Goal: Task Accomplishment & Management: Manage account settings

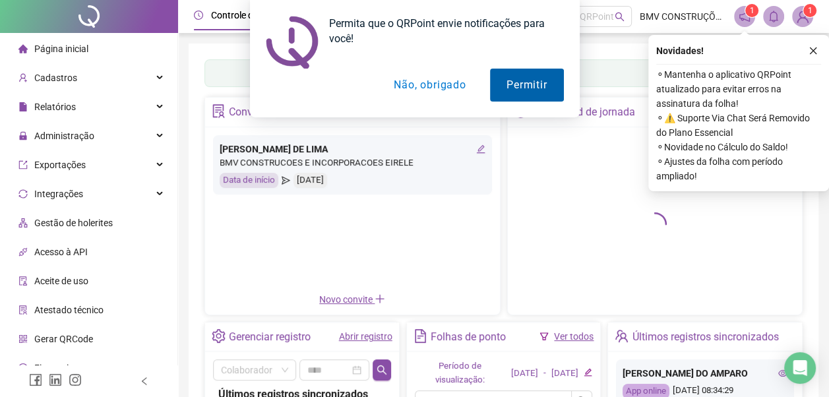
click at [527, 86] on button "Permitir" at bounding box center [526, 85] width 73 height 33
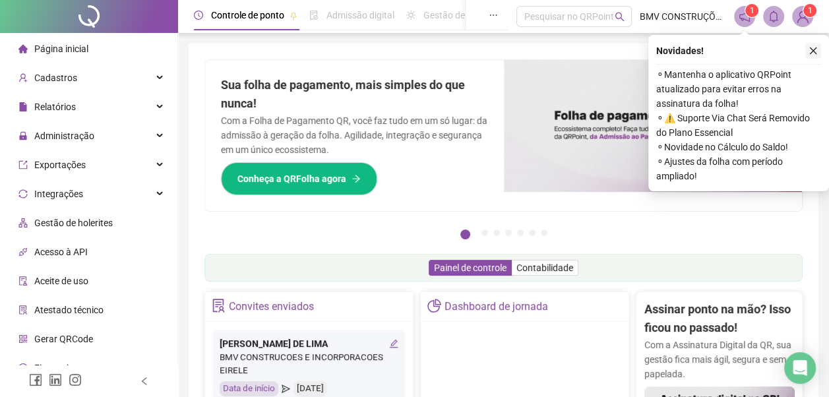
click at [812, 51] on icon "close" at bounding box center [813, 50] width 7 height 7
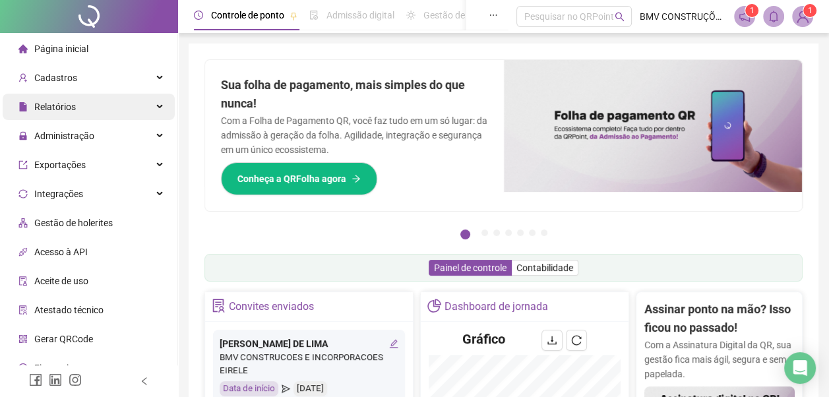
click at [83, 110] on div "Relatórios" at bounding box center [89, 107] width 172 height 26
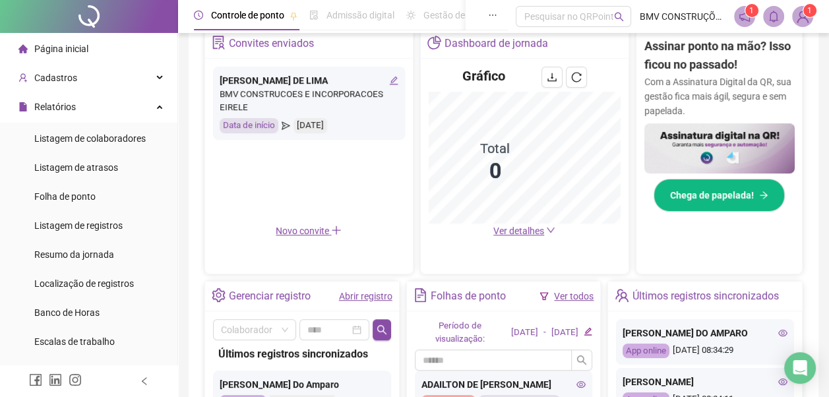
scroll to position [264, 0]
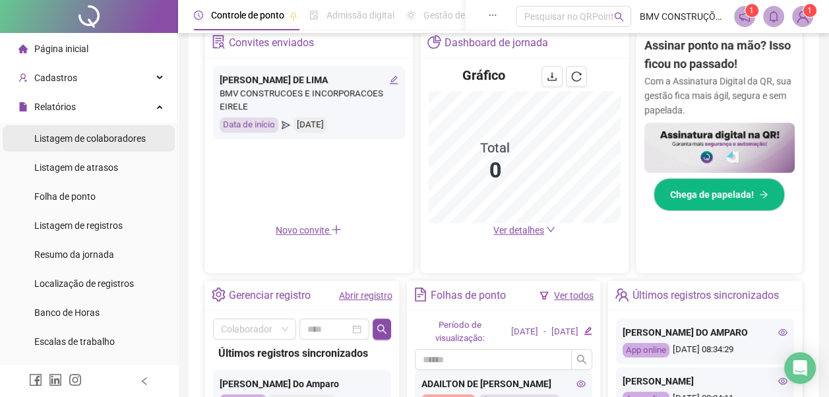
click at [90, 137] on span "Listagem de colaboradores" at bounding box center [89, 138] width 111 height 11
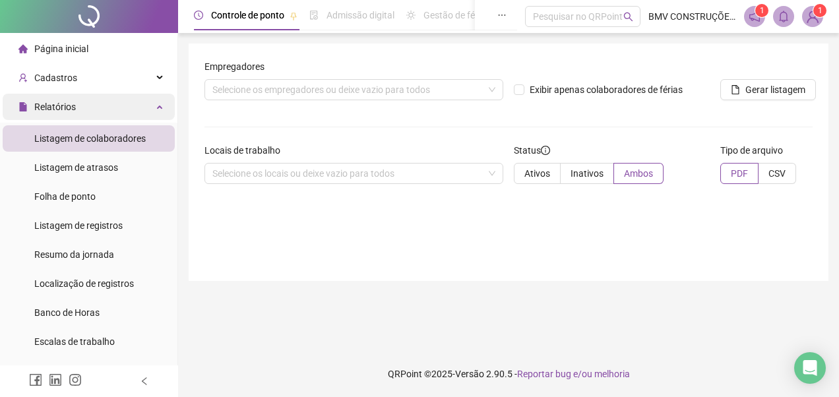
click at [152, 107] on div "Relatórios" at bounding box center [89, 107] width 172 height 26
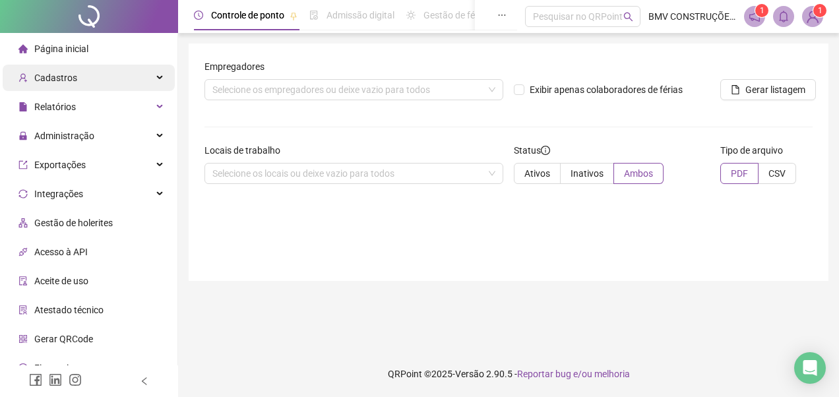
click at [108, 77] on div "Cadastros" at bounding box center [89, 78] width 172 height 26
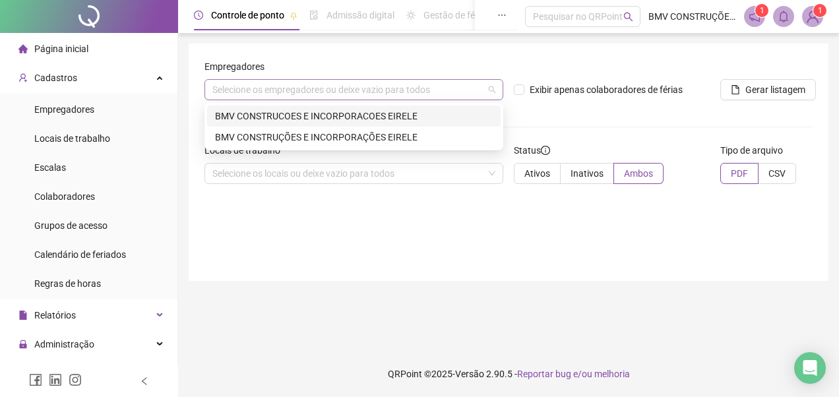
click at [259, 88] on div "Selecione os empregadores ou deixe vazio para todos" at bounding box center [353, 89] width 299 height 21
click at [297, 113] on div "BMV CONSTRUCOES E INCORPORACOES EIRELE" at bounding box center [354, 116] width 278 height 15
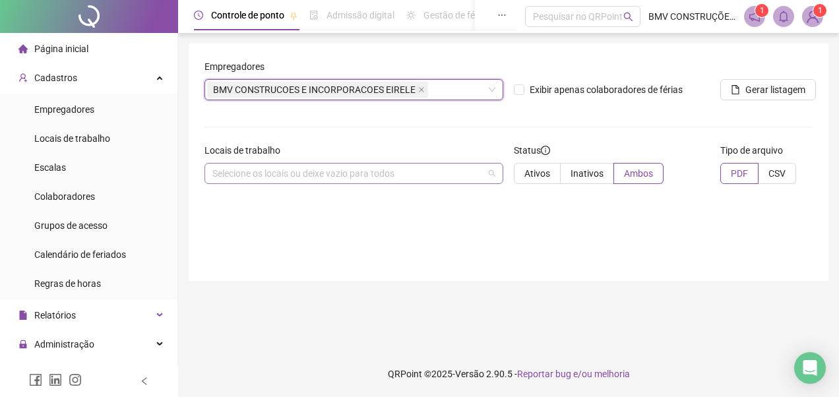
click at [248, 177] on div "Selecione os locais ou deixe vazio para todos" at bounding box center [353, 173] width 299 height 21
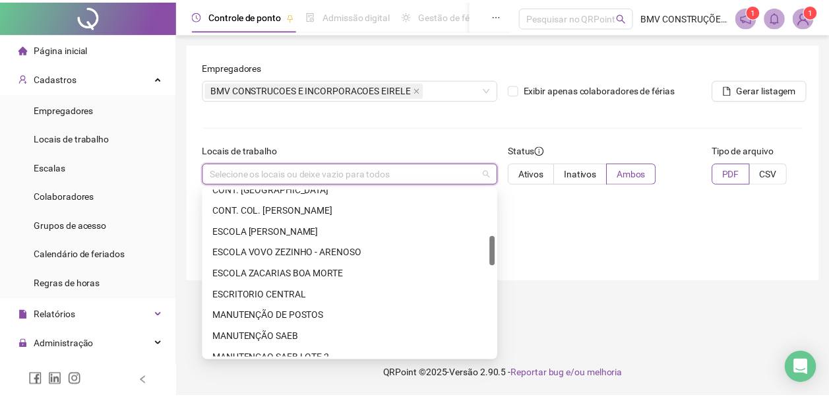
scroll to position [330, 0]
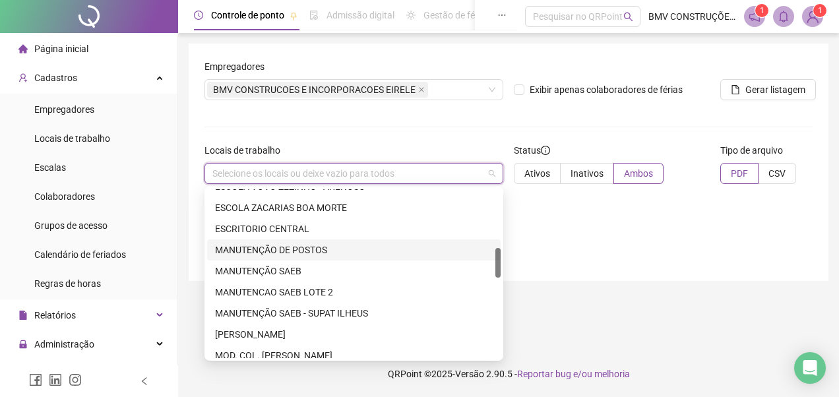
click at [306, 249] on div "MANUTENÇÃO DE POSTOS" at bounding box center [354, 250] width 278 height 15
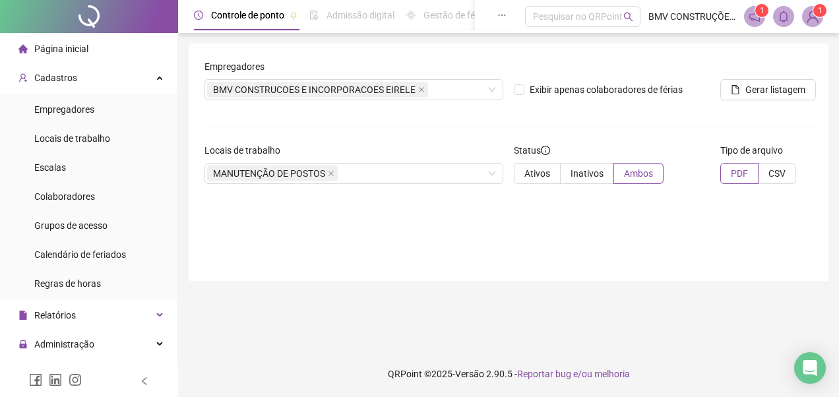
click at [614, 264] on div "Empregadores BMV CONSTRUCOES E INCORPORACOES EIRELE Exibir apenas colaboradores…" at bounding box center [509, 162] width 640 height 237
click at [100, 167] on li "Escalas" at bounding box center [89, 167] width 172 height 26
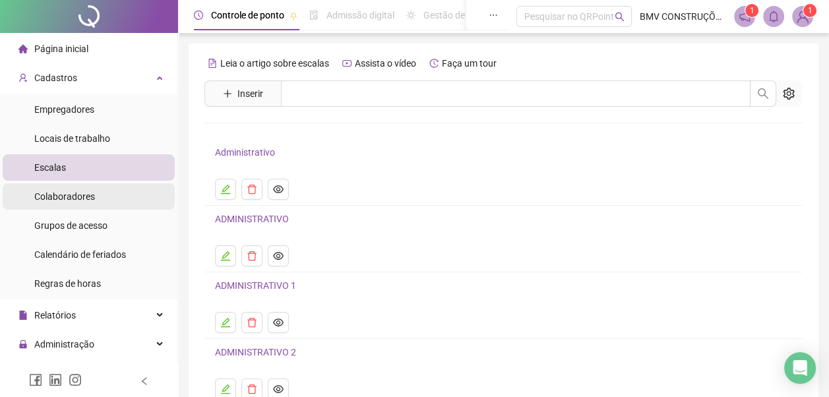
click at [107, 197] on li "Colaboradores" at bounding box center [89, 196] width 172 height 26
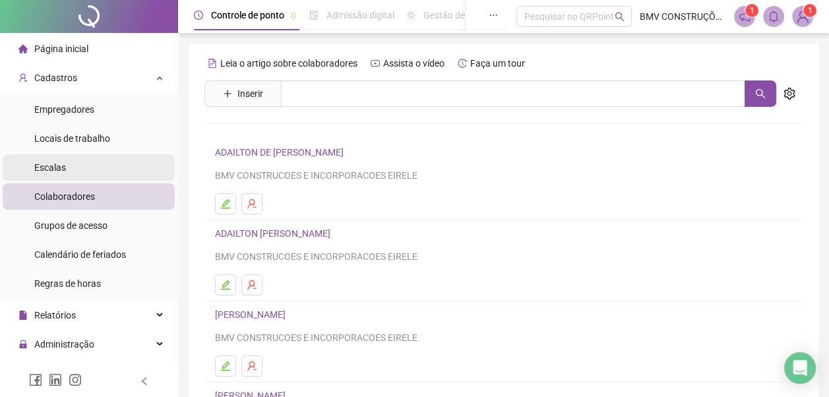
click at [98, 169] on li "Escalas" at bounding box center [89, 167] width 172 height 26
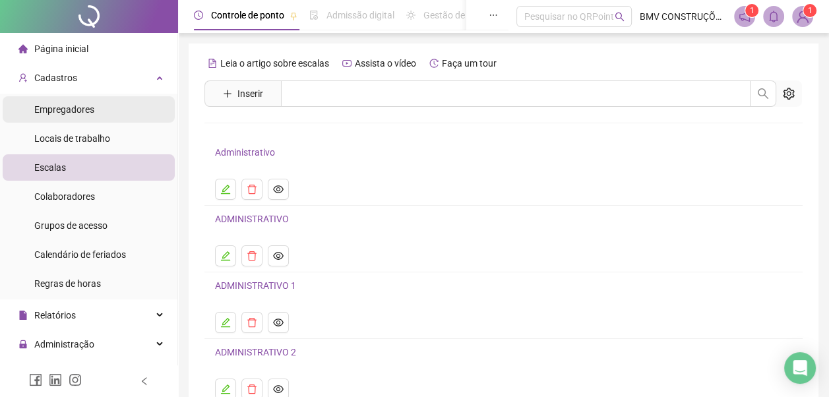
click at [111, 111] on li "Empregadores" at bounding box center [89, 109] width 172 height 26
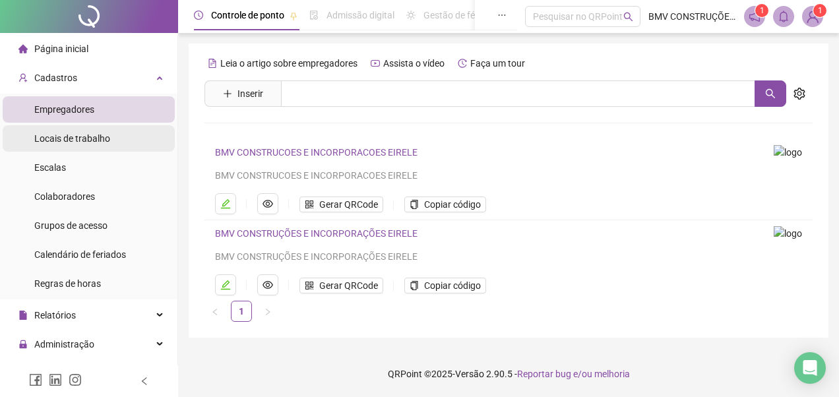
click at [117, 141] on li "Locais de trabalho" at bounding box center [89, 138] width 172 height 26
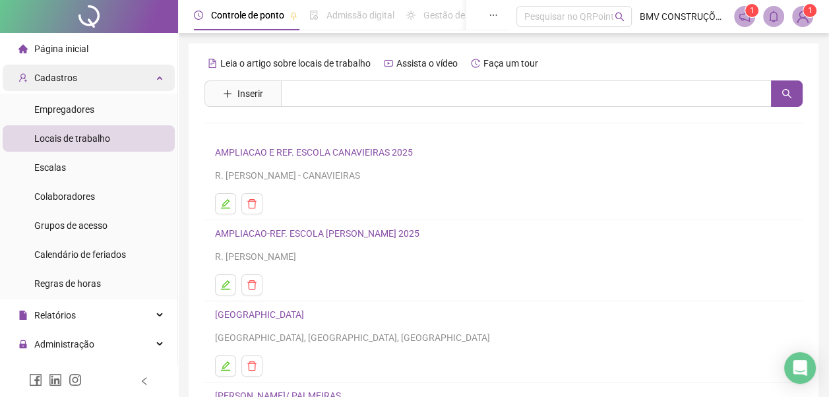
click at [152, 80] on div "Cadastros" at bounding box center [89, 78] width 172 height 26
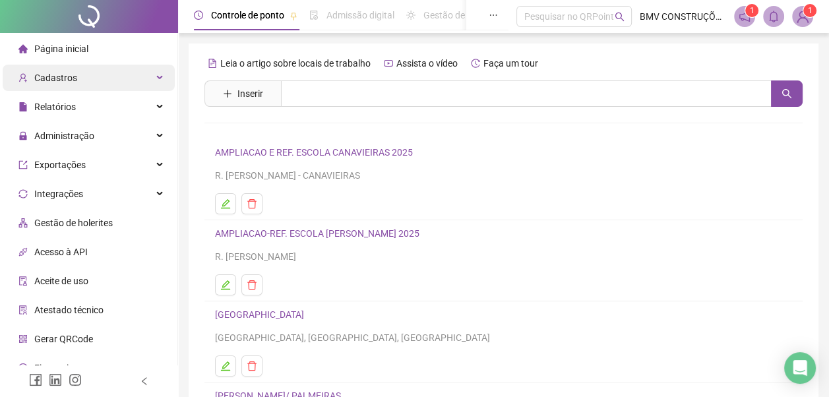
click at [107, 79] on div "Cadastros" at bounding box center [89, 78] width 172 height 26
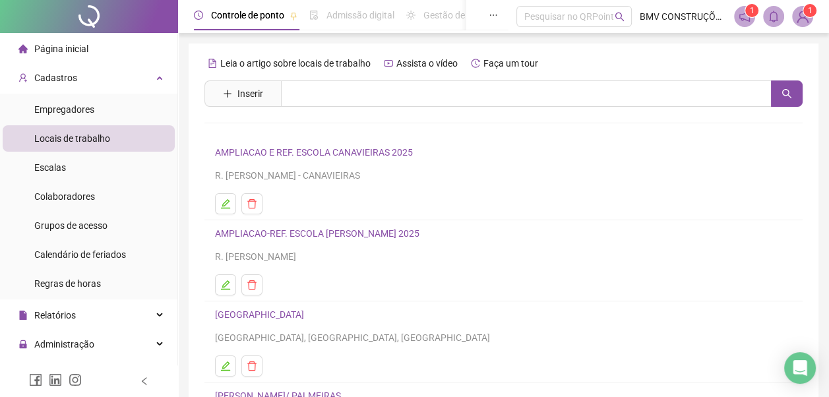
click at [74, 49] on span "Página inicial" at bounding box center [61, 49] width 54 height 11
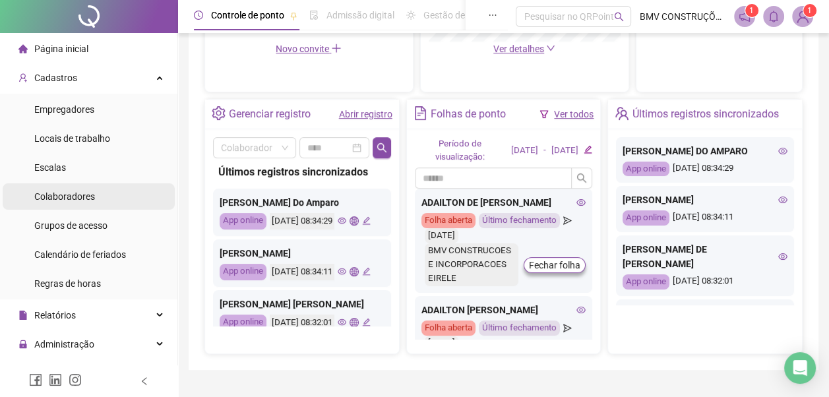
click at [105, 199] on li "Colaboradores" at bounding box center [89, 196] width 172 height 26
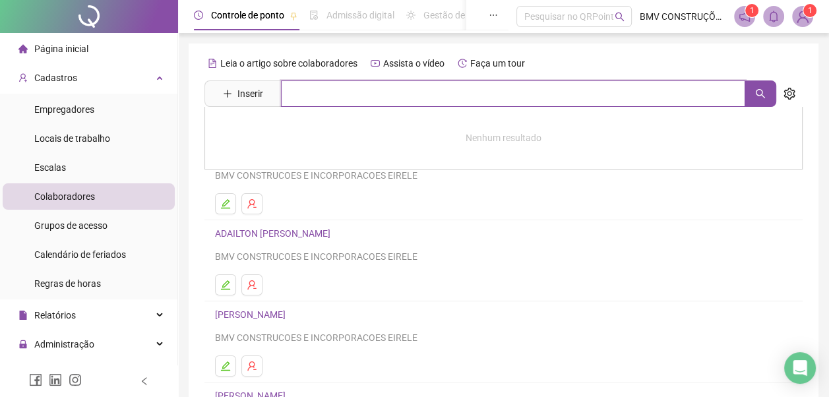
click at [289, 96] on input "text" at bounding box center [513, 93] width 464 height 26
click at [294, 96] on input "**********" at bounding box center [513, 93] width 464 height 26
click at [762, 98] on icon "search" at bounding box center [760, 93] width 11 height 11
click at [376, 98] on input "**********" at bounding box center [513, 93] width 464 height 26
type input "*"
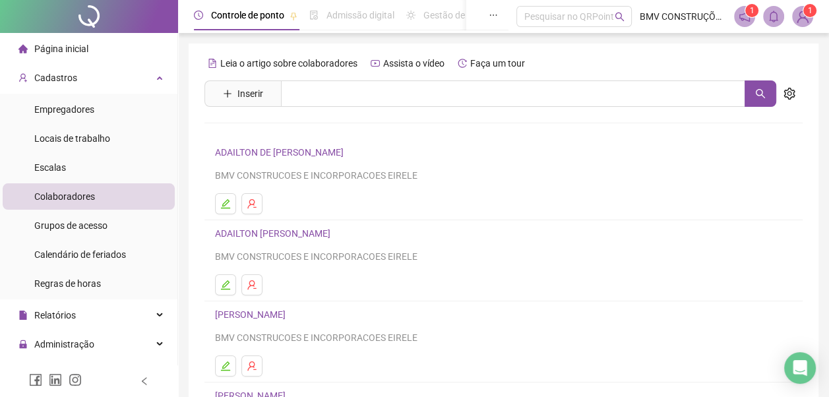
click at [92, 199] on span "Colaboradores" at bounding box center [64, 196] width 61 height 11
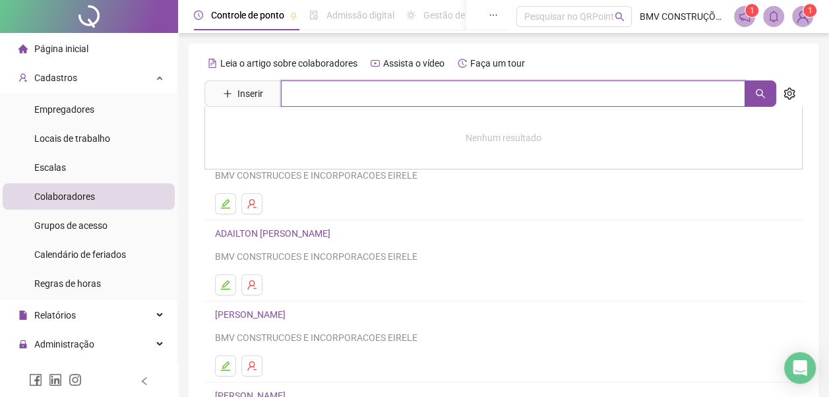
click at [307, 98] on input "text" at bounding box center [513, 93] width 464 height 26
click at [761, 98] on icon "search" at bounding box center [760, 93] width 11 height 11
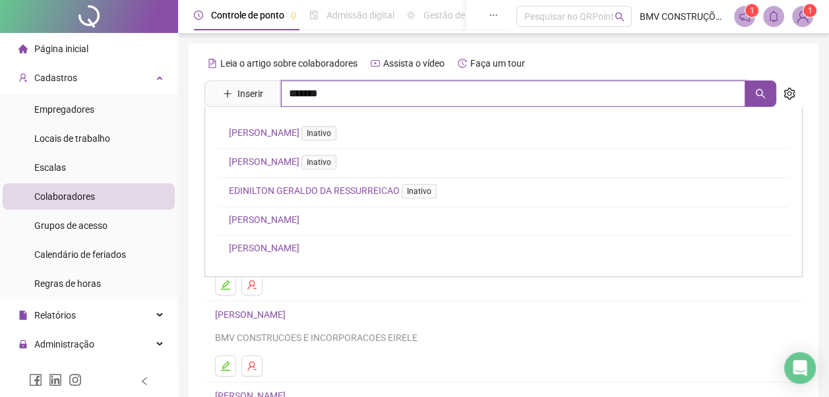
type input "*******"
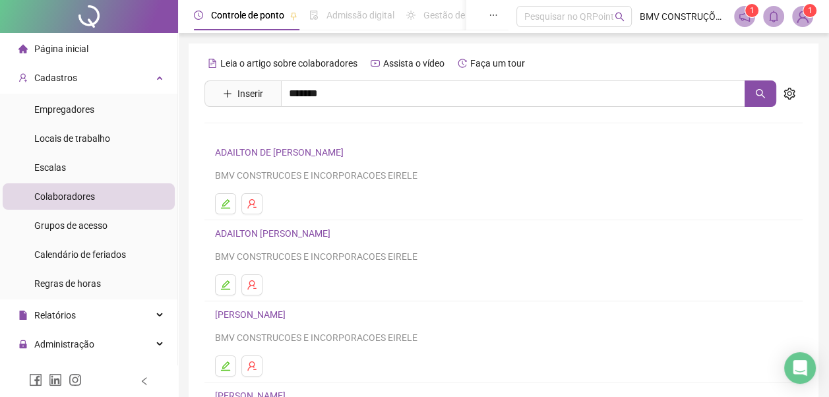
click at [299, 222] on link "[PERSON_NAME]" at bounding box center [264, 219] width 71 height 11
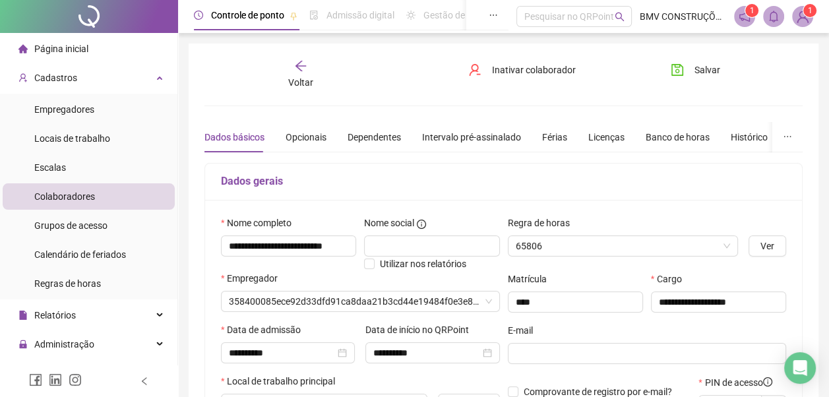
type input "**********"
click at [296, 82] on span "Voltar" at bounding box center [300, 82] width 25 height 11
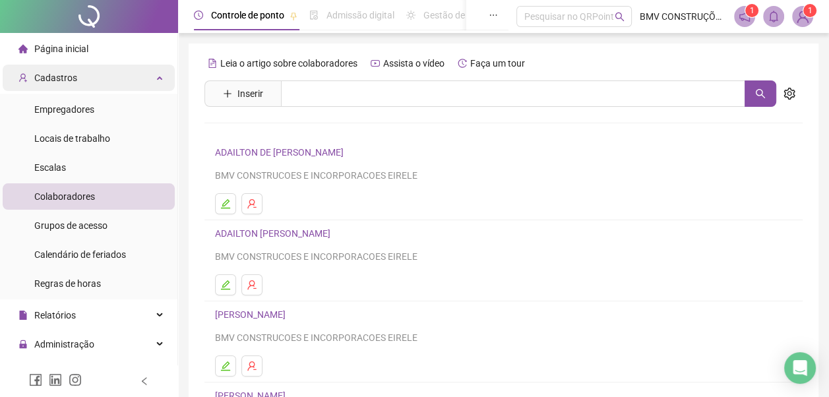
click at [55, 80] on span "Cadastros" at bounding box center [55, 78] width 43 height 11
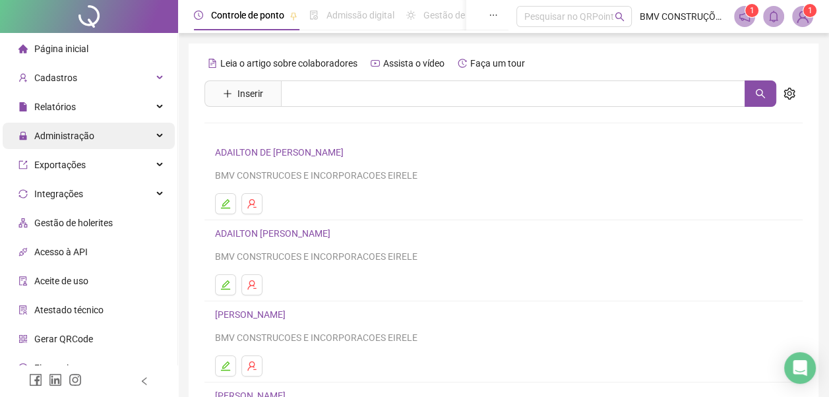
click at [116, 135] on div "Administração" at bounding box center [89, 136] width 172 height 26
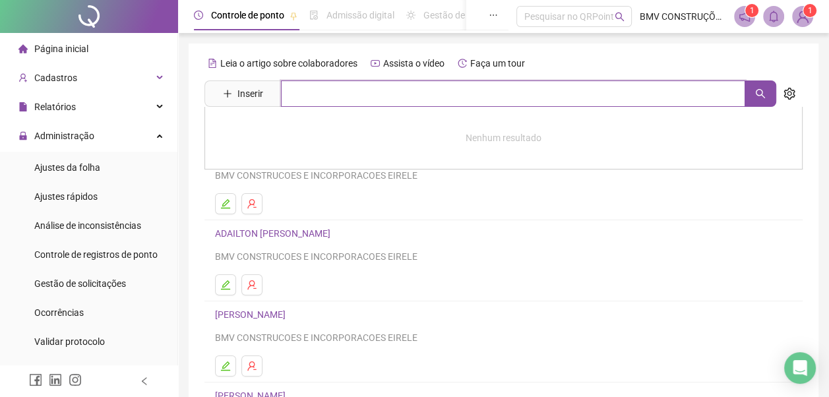
click at [302, 93] on input "text" at bounding box center [513, 93] width 464 height 26
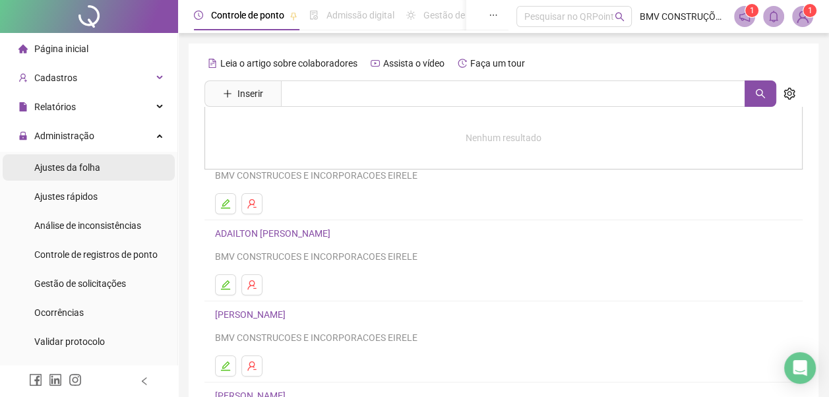
click at [92, 162] on span "Ajustes da folha" at bounding box center [67, 167] width 66 height 11
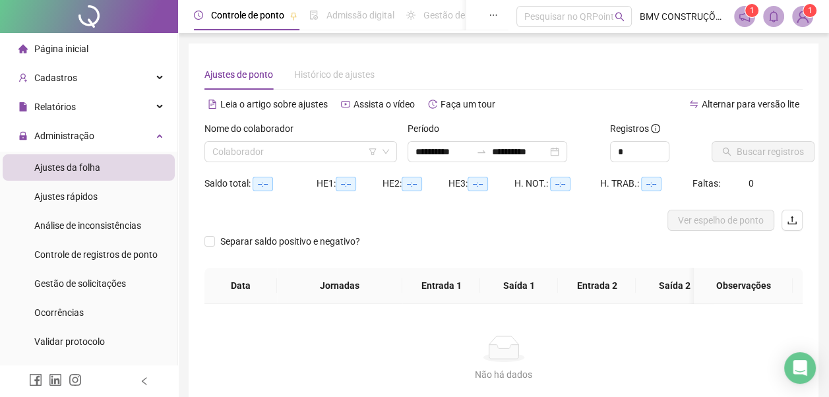
type input "**********"
click at [241, 155] on input "search" at bounding box center [294, 152] width 165 height 20
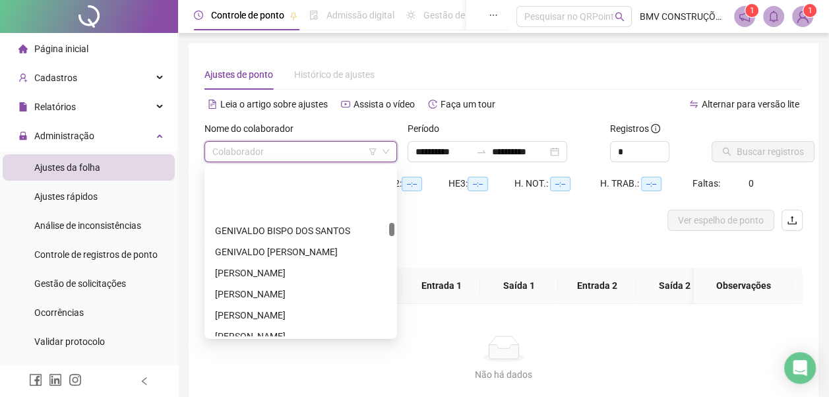
scroll to position [4549, 0]
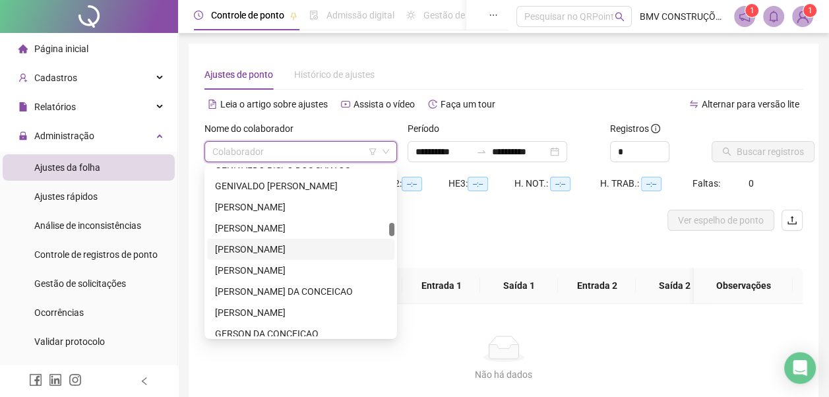
click at [287, 248] on div "[PERSON_NAME]" at bounding box center [300, 249] width 171 height 15
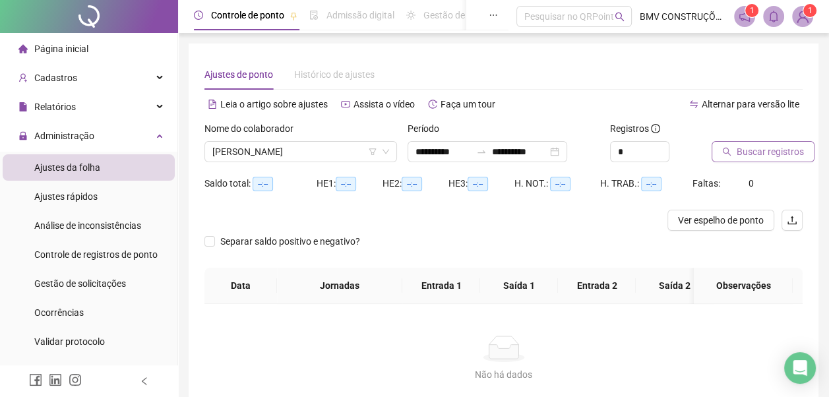
click at [755, 154] on span "Buscar registros" at bounding box center [769, 151] width 67 height 15
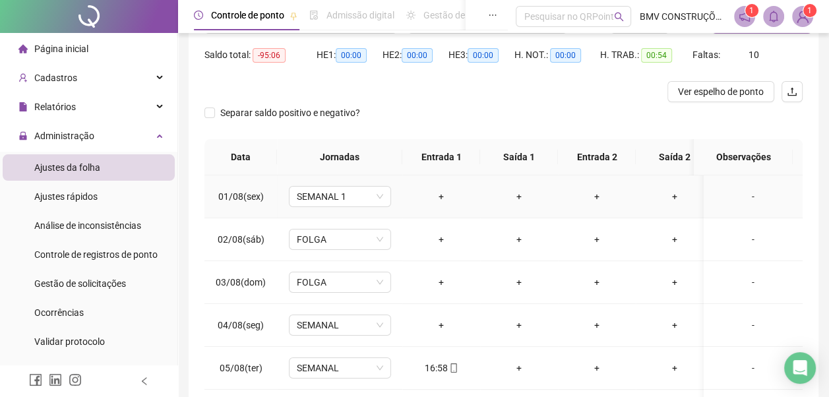
scroll to position [0, 0]
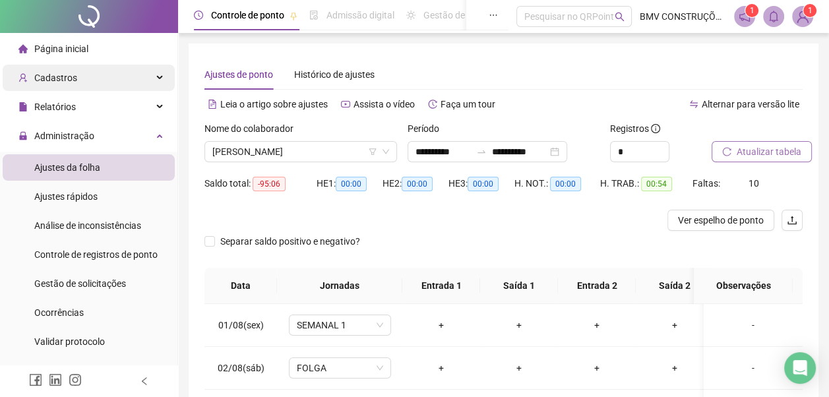
click at [99, 80] on div "Cadastros" at bounding box center [89, 78] width 172 height 26
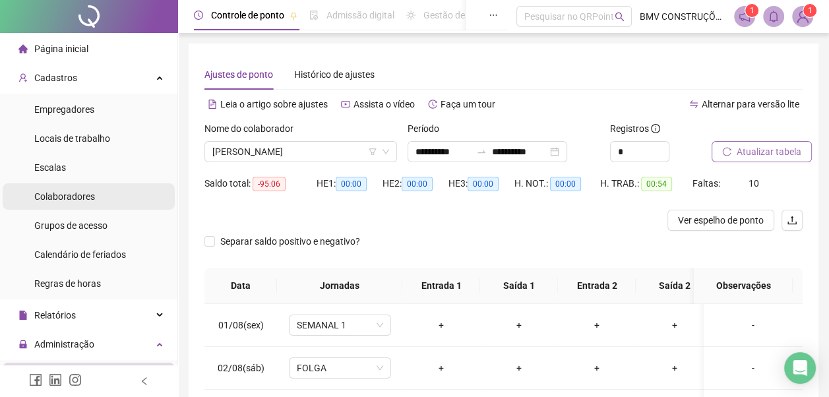
click at [105, 196] on li "Colaboradores" at bounding box center [89, 196] width 172 height 26
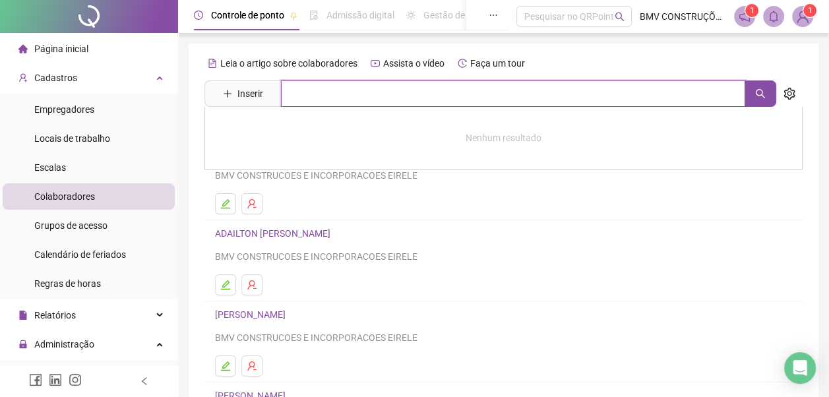
click at [309, 93] on input "text" at bounding box center [513, 93] width 464 height 26
type input "*******"
click at [756, 96] on icon "search" at bounding box center [760, 93] width 11 height 11
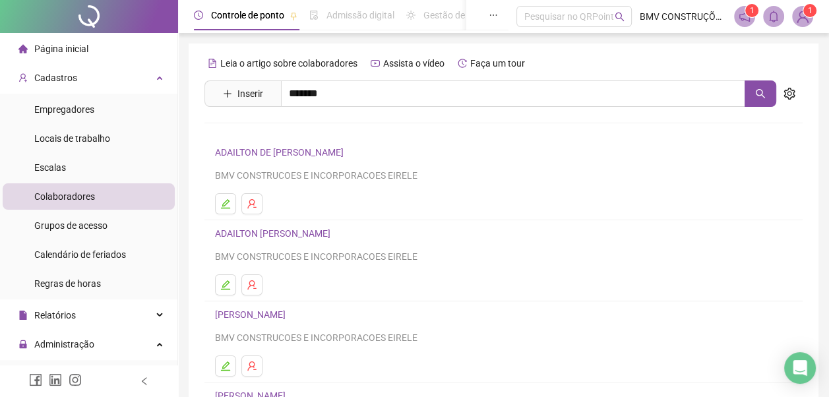
click at [299, 222] on link "[PERSON_NAME]" at bounding box center [264, 219] width 71 height 11
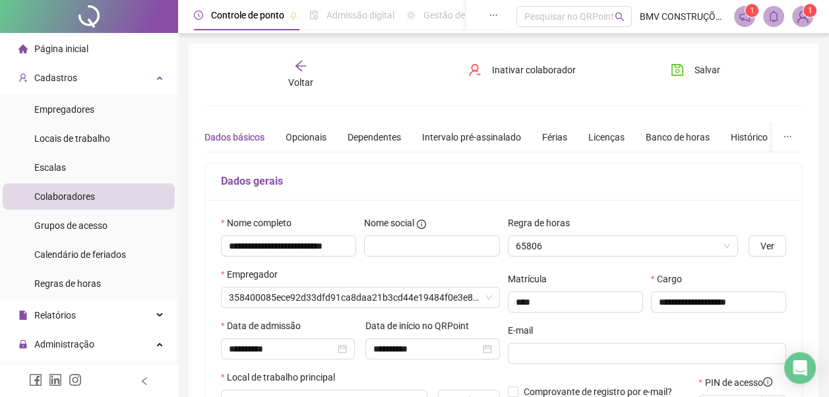
type input "**********"
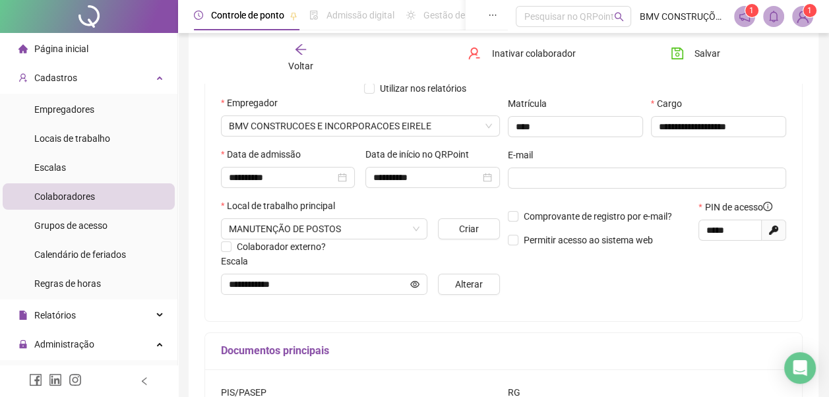
scroll to position [264, 0]
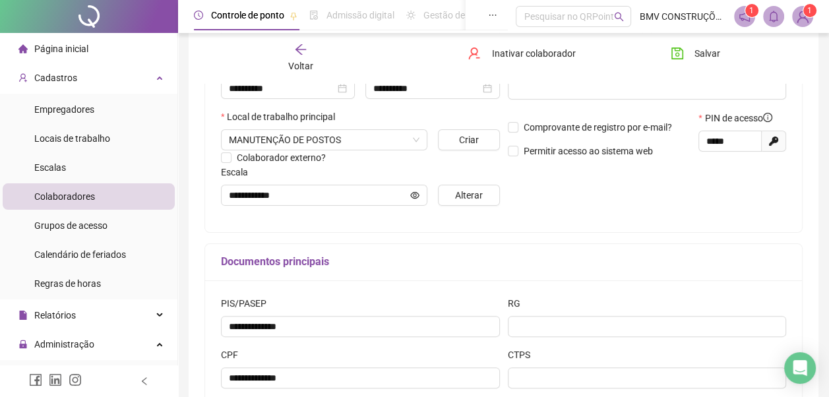
click at [111, 194] on li "Colaboradores" at bounding box center [89, 196] width 172 height 26
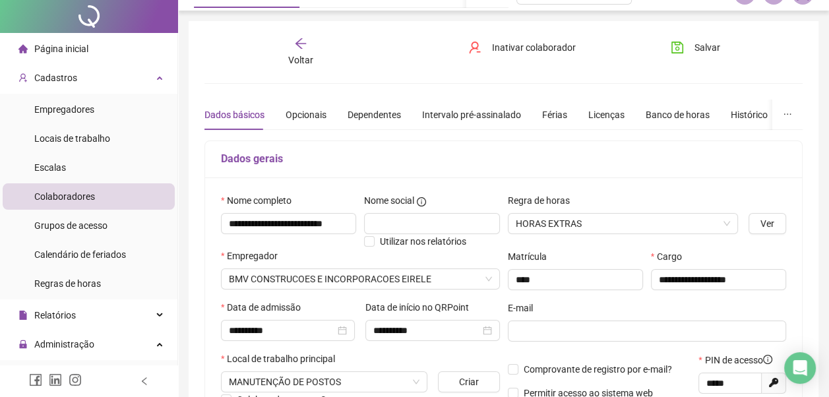
scroll to position [0, 0]
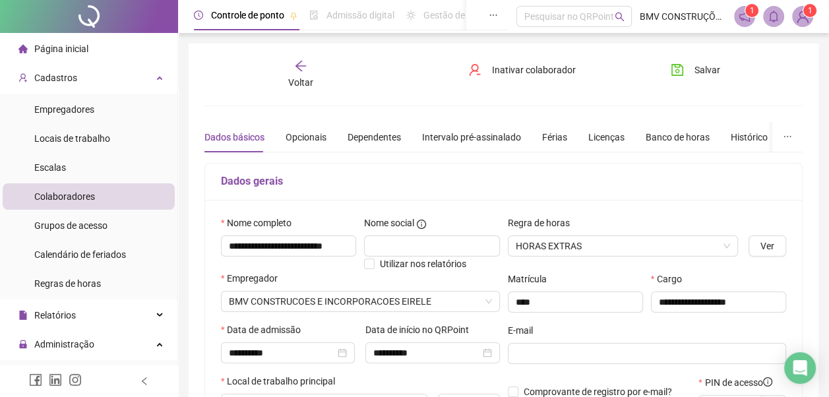
click at [295, 77] on span "Voltar" at bounding box center [300, 82] width 25 height 11
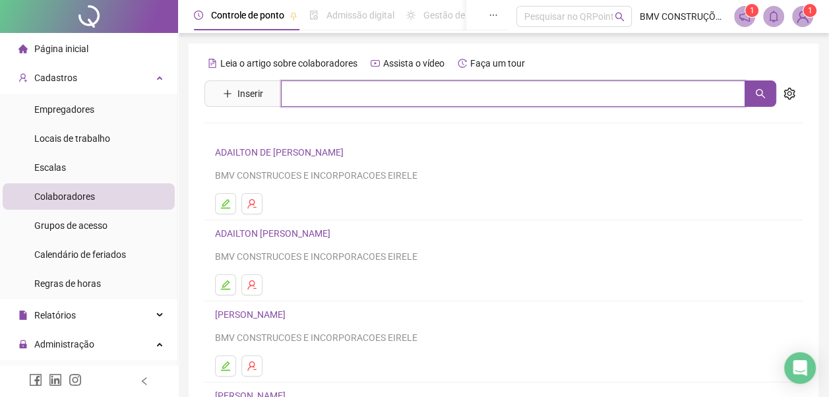
click at [328, 94] on input "text" at bounding box center [513, 93] width 464 height 26
type input "********"
click at [765, 91] on icon "search" at bounding box center [760, 93] width 11 height 11
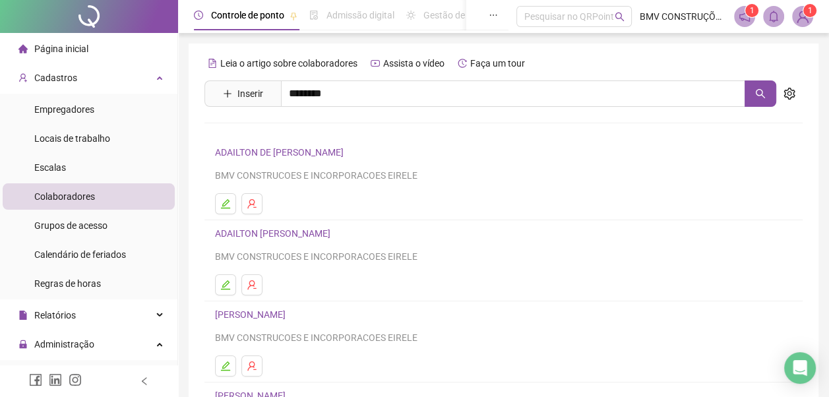
click at [299, 249] on link "[PERSON_NAME]" at bounding box center [264, 247] width 71 height 11
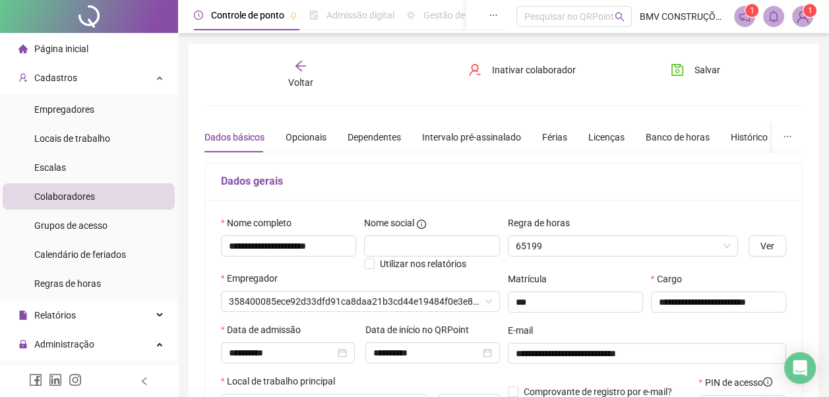
type input "**********"
click at [306, 73] on div "Voltar" at bounding box center [300, 74] width 91 height 30
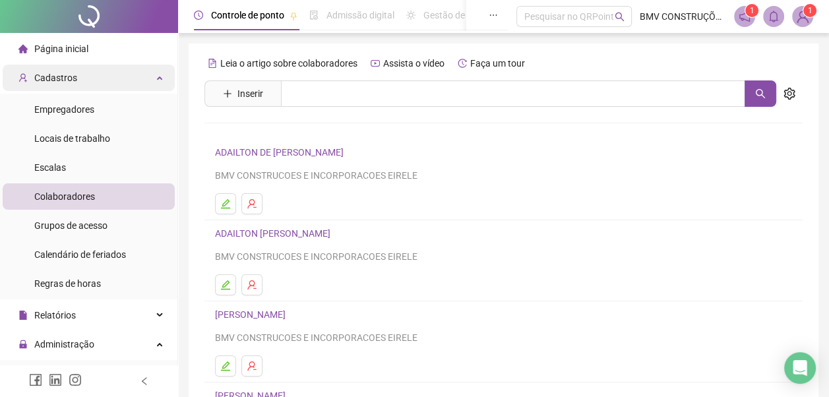
click at [92, 80] on div "Cadastros" at bounding box center [89, 78] width 172 height 26
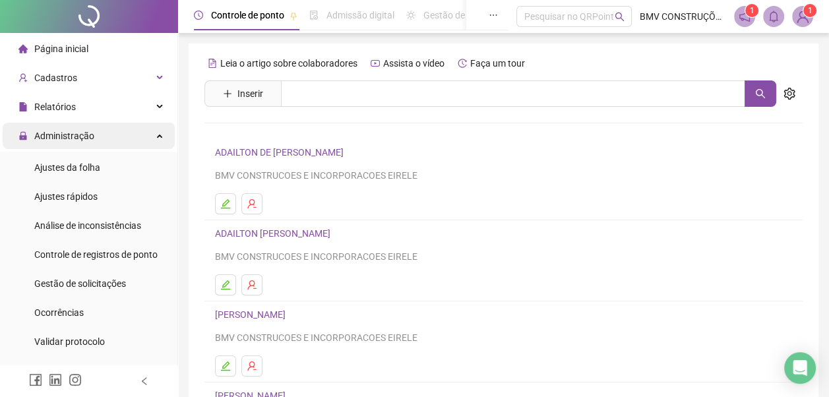
click at [100, 136] on div "Administração" at bounding box center [89, 136] width 172 height 26
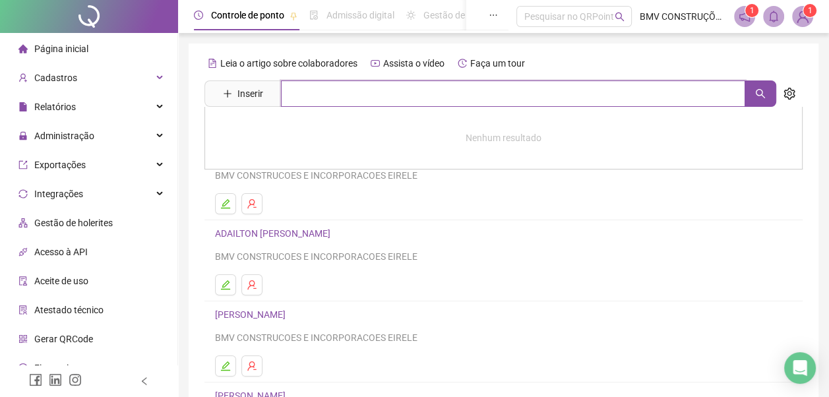
click at [297, 96] on input "text" at bounding box center [513, 93] width 464 height 26
type input "********"
click at [764, 92] on icon "search" at bounding box center [760, 93] width 11 height 11
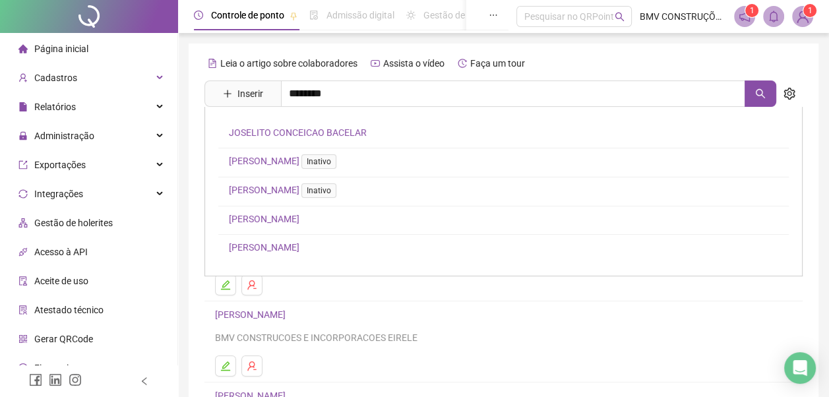
click at [299, 249] on link "[PERSON_NAME]" at bounding box center [264, 247] width 71 height 11
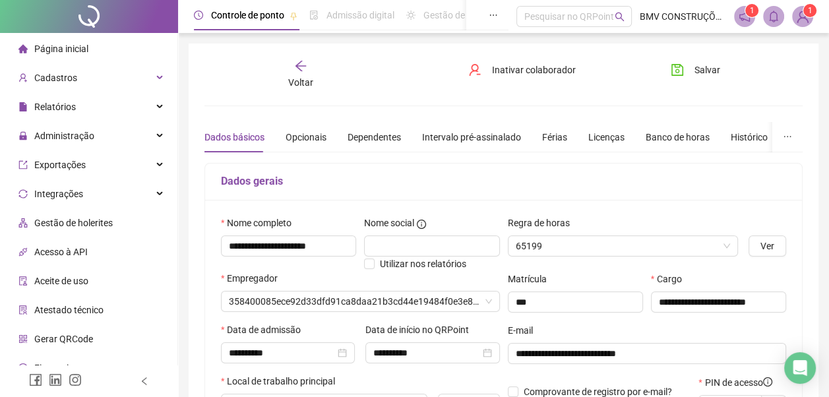
type input "**********"
click at [299, 78] on span "Voltar" at bounding box center [300, 82] width 25 height 11
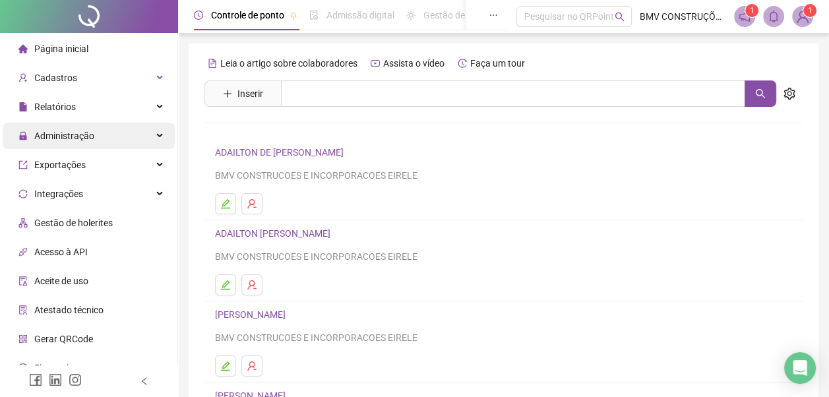
click at [98, 133] on div "Administração" at bounding box center [89, 136] width 172 height 26
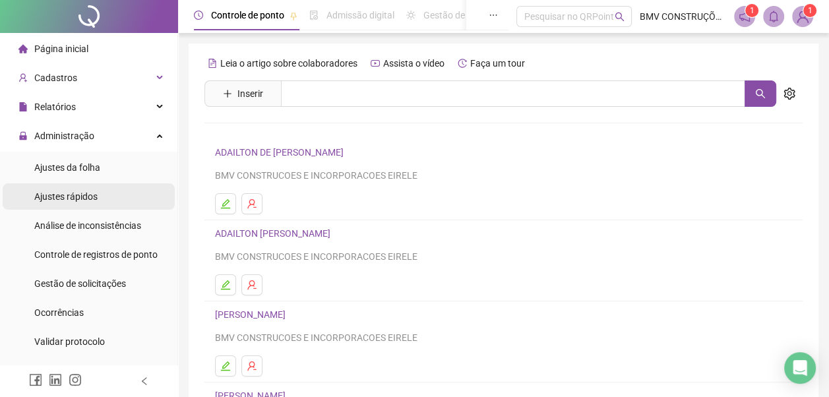
click at [105, 202] on li "Ajustes rápidos" at bounding box center [89, 196] width 172 height 26
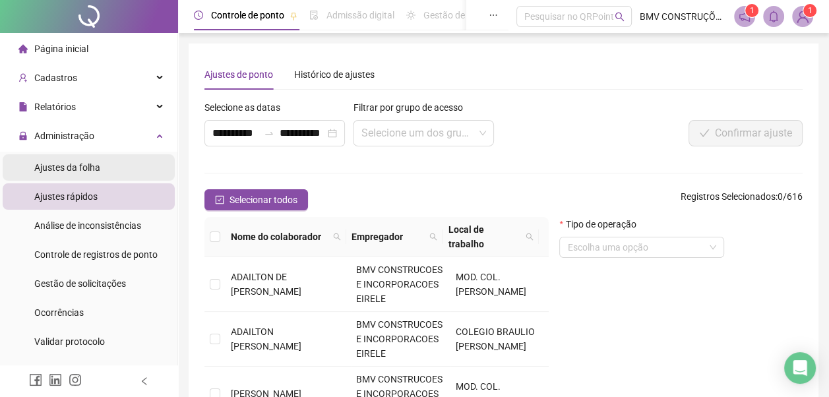
click at [102, 167] on li "Ajustes da folha" at bounding box center [89, 167] width 172 height 26
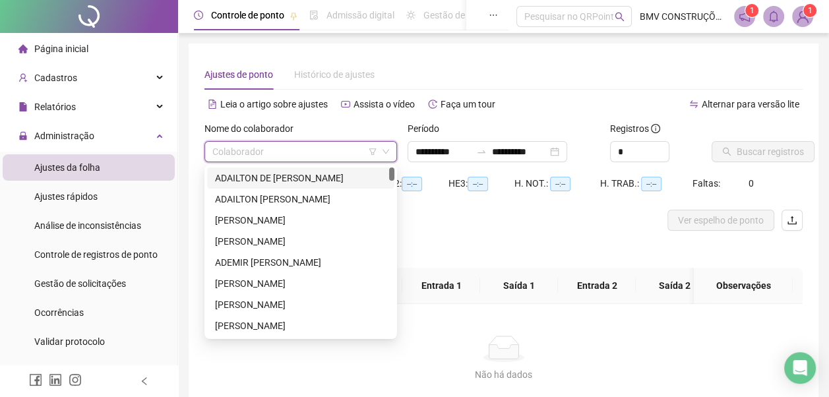
click at [258, 155] on input "search" at bounding box center [294, 152] width 165 height 20
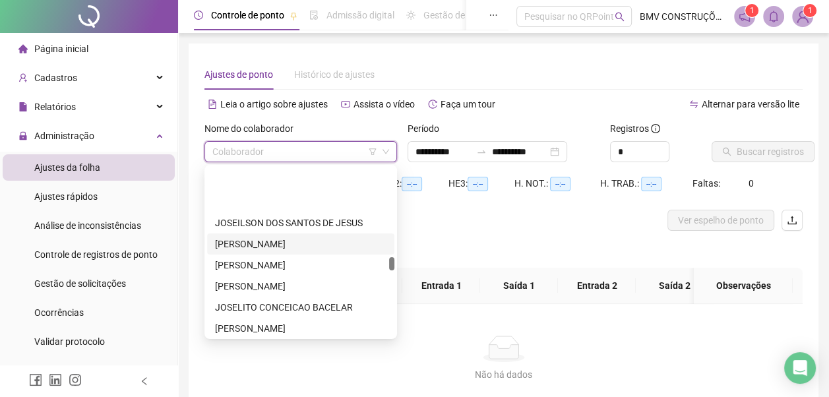
scroll to position [7384, 0]
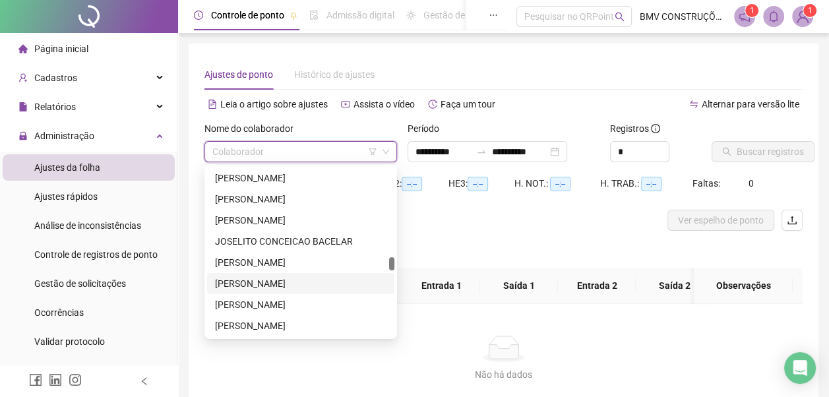
click at [302, 283] on div "[PERSON_NAME]" at bounding box center [300, 283] width 171 height 15
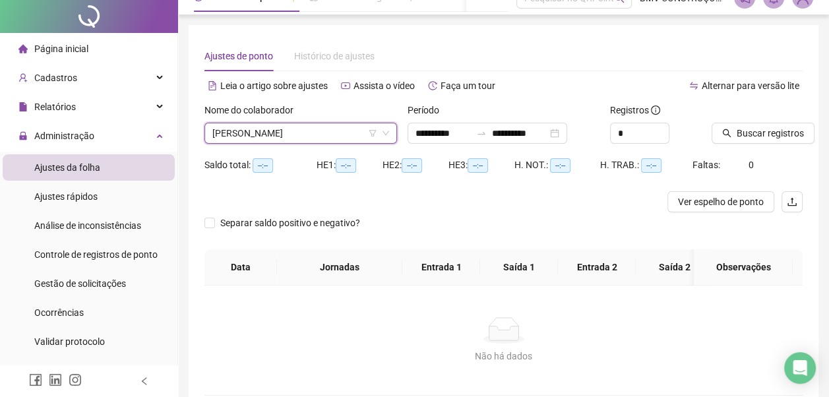
scroll to position [0, 0]
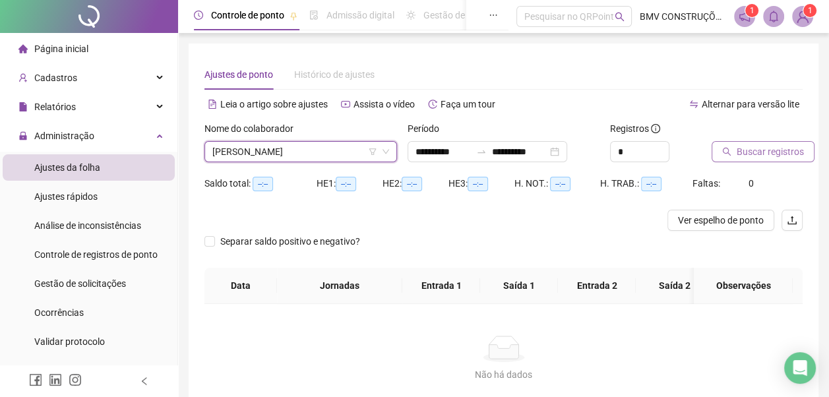
click at [776, 152] on span "Buscar registros" at bounding box center [769, 151] width 67 height 15
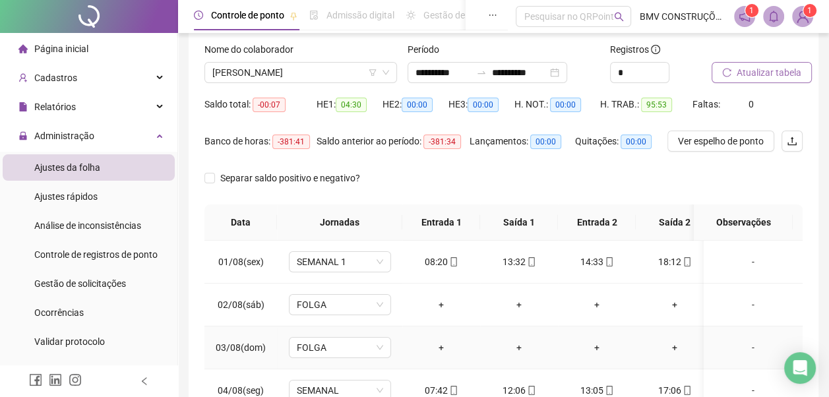
scroll to position [78, 0]
click at [517, 73] on input "**********" at bounding box center [519, 73] width 55 height 15
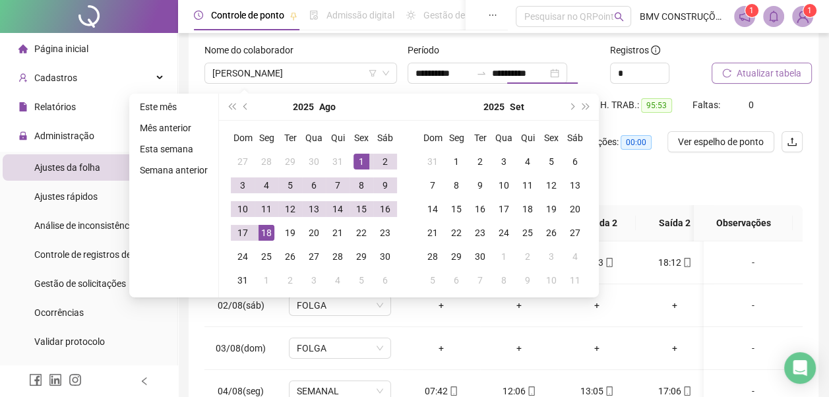
click at [812, 187] on div "**********" at bounding box center [504, 252] width 630 height 574
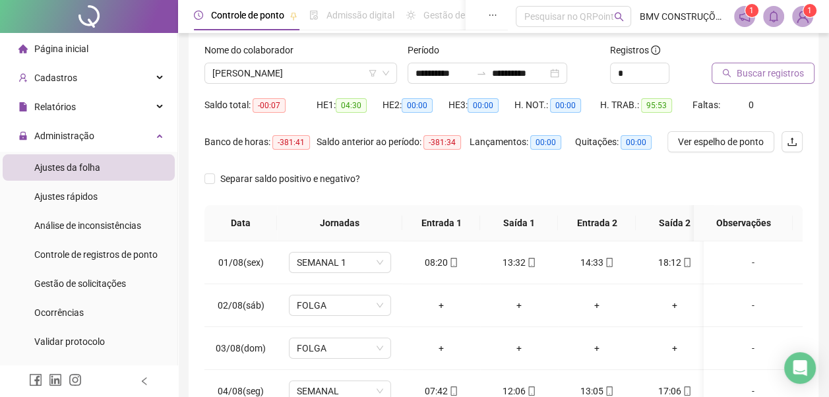
type input "**********"
click at [771, 74] on span "Buscar registros" at bounding box center [769, 73] width 67 height 15
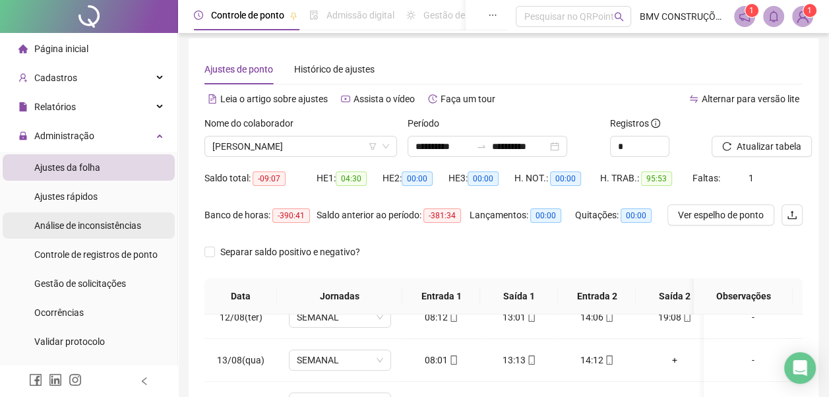
scroll to position [0, 0]
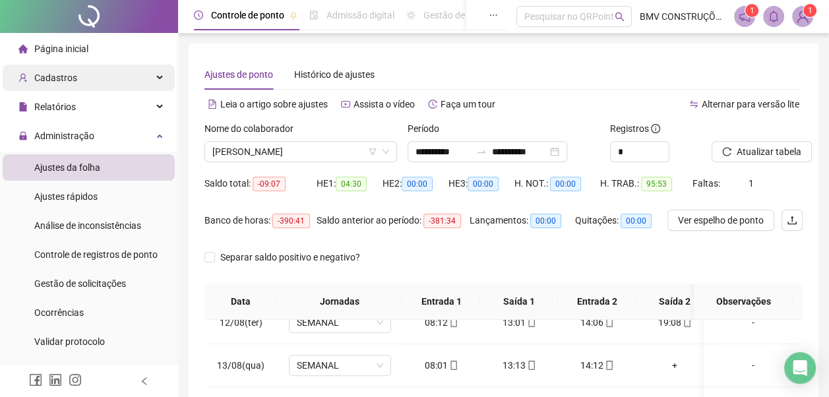
click at [92, 80] on div "Cadastros" at bounding box center [89, 78] width 172 height 26
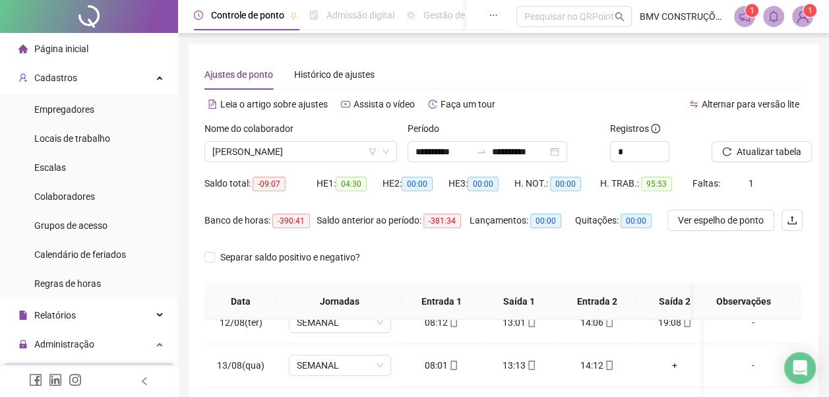
click at [72, 51] on span "Página inicial" at bounding box center [61, 49] width 54 height 11
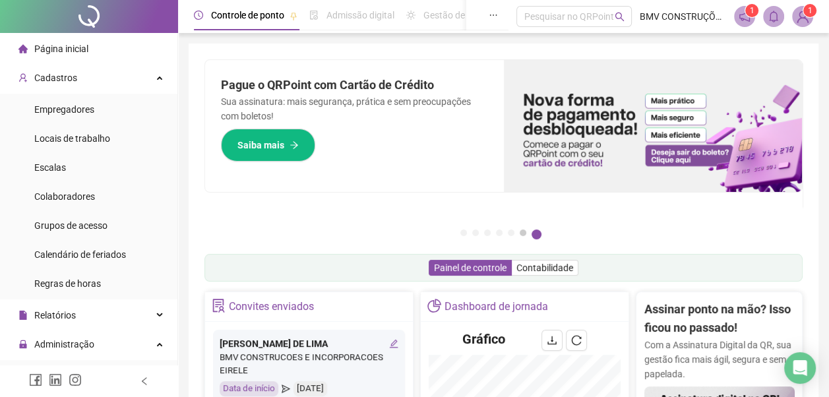
click at [520, 233] on button "6" at bounding box center [523, 232] width 7 height 7
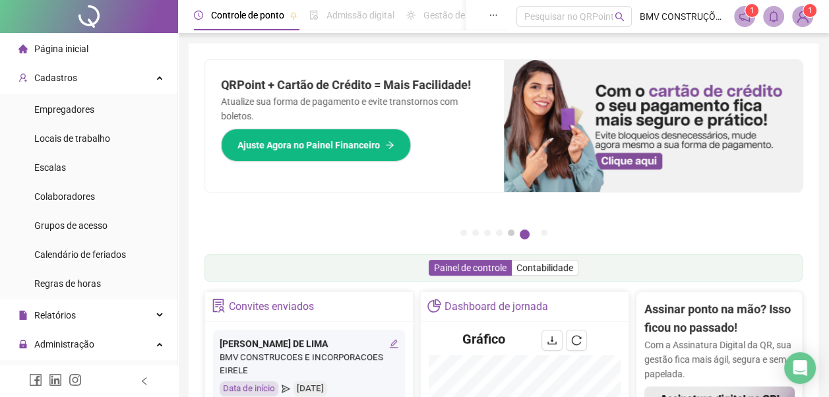
click at [510, 233] on button "5" at bounding box center [511, 232] width 7 height 7
click at [509, 233] on button "5" at bounding box center [511, 232] width 7 height 7
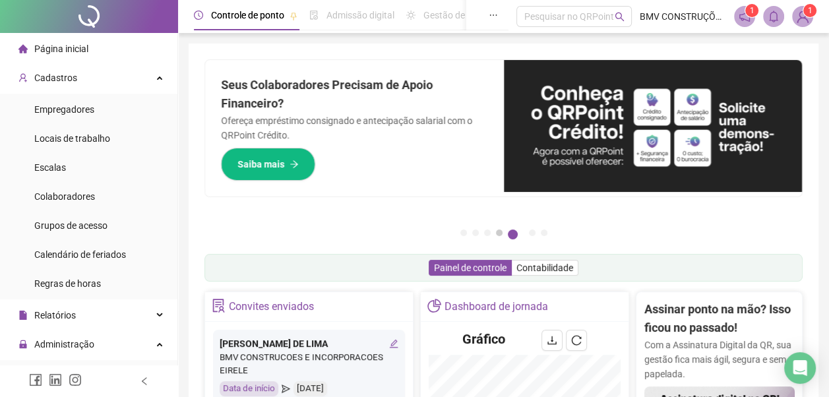
click at [501, 235] on button "4" at bounding box center [499, 232] width 7 height 7
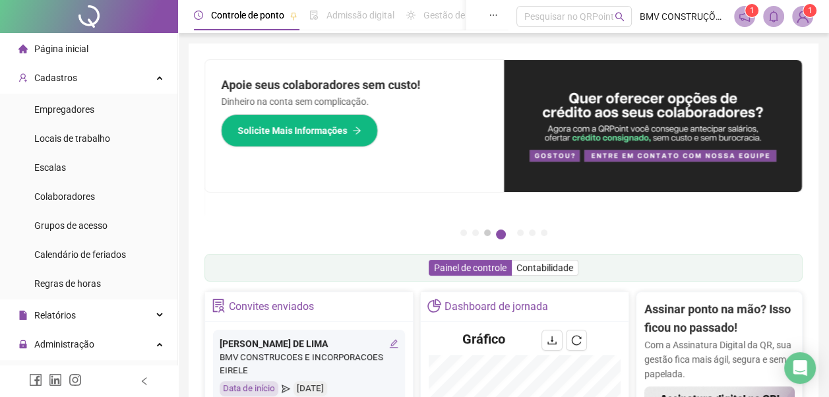
click at [488, 233] on button "3" at bounding box center [487, 232] width 7 height 7
click at [476, 233] on button "2" at bounding box center [475, 232] width 7 height 7
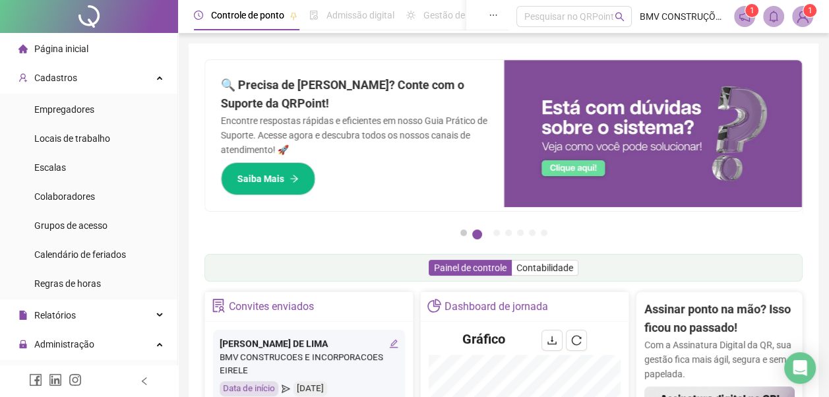
click at [465, 231] on button "1" at bounding box center [463, 232] width 7 height 7
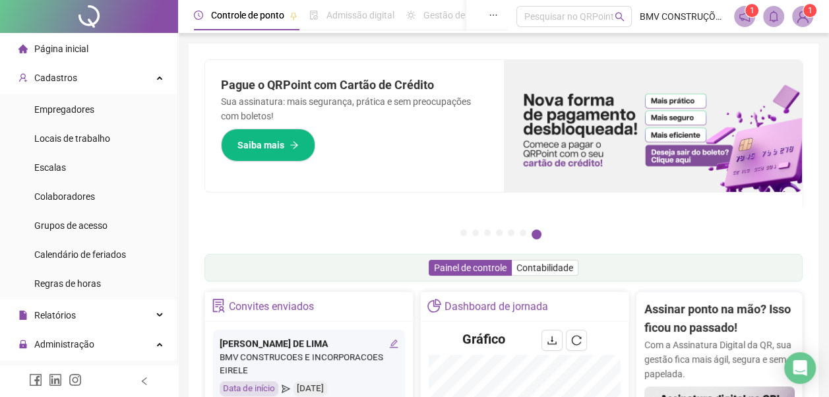
click at [83, 46] on span "Página inicial" at bounding box center [61, 49] width 54 height 11
click at [92, 74] on div "Cadastros" at bounding box center [89, 78] width 172 height 26
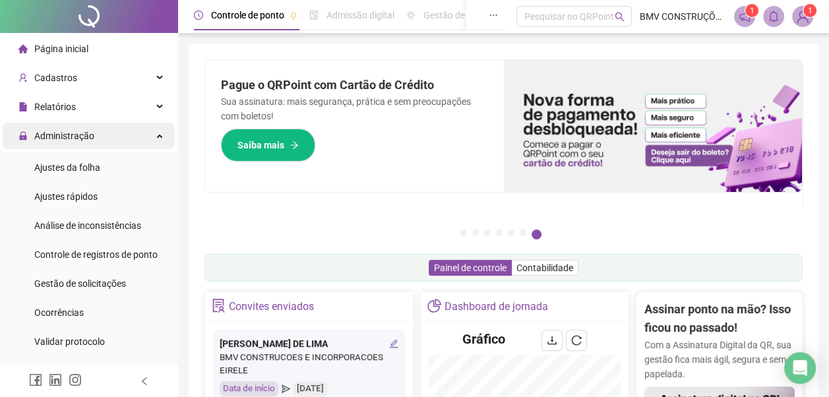
click at [114, 138] on div "Administração" at bounding box center [89, 136] width 172 height 26
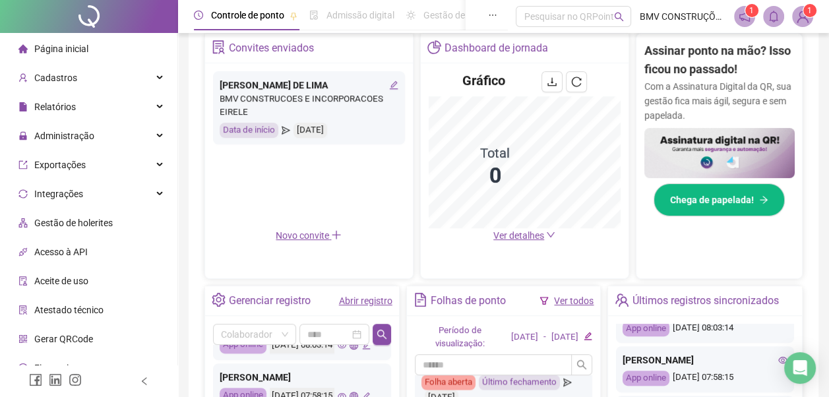
scroll to position [264, 0]
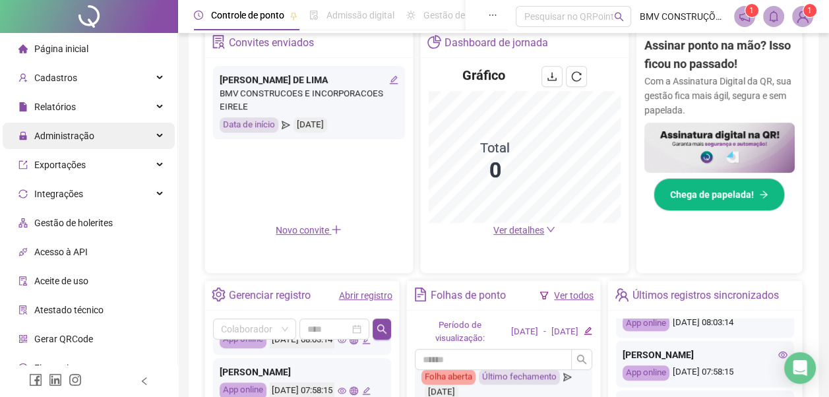
click at [113, 136] on div "Administração" at bounding box center [89, 136] width 172 height 26
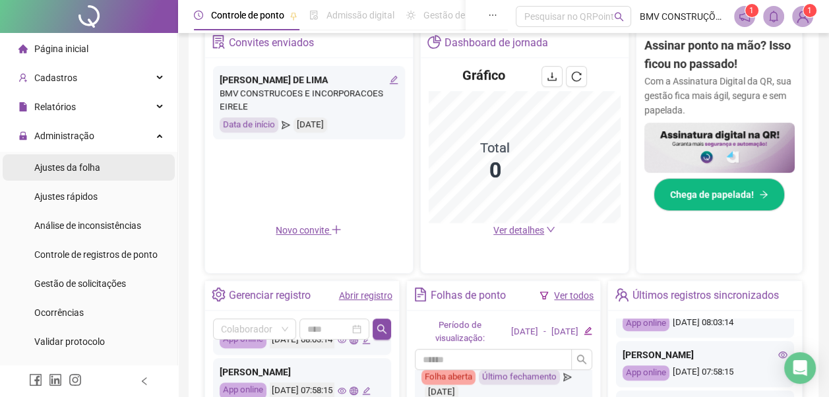
click at [105, 165] on li "Ajustes da folha" at bounding box center [89, 167] width 172 height 26
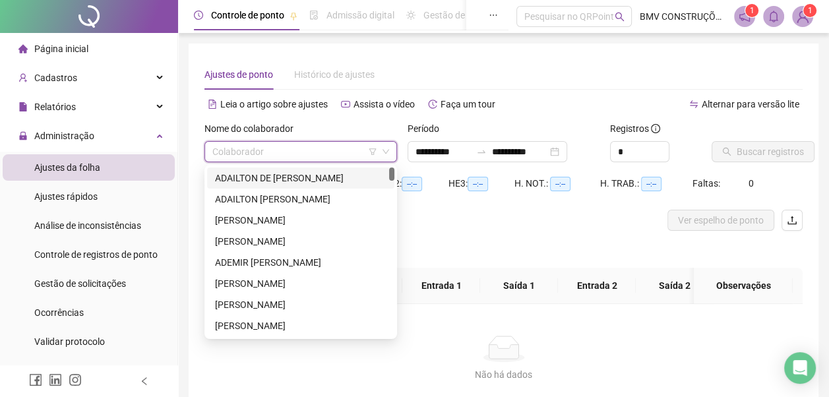
click at [235, 155] on input "search" at bounding box center [294, 152] width 165 height 20
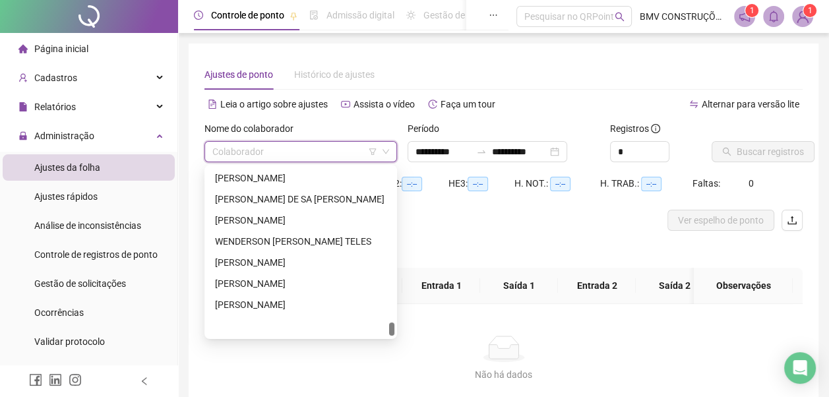
scroll to position [12752, 0]
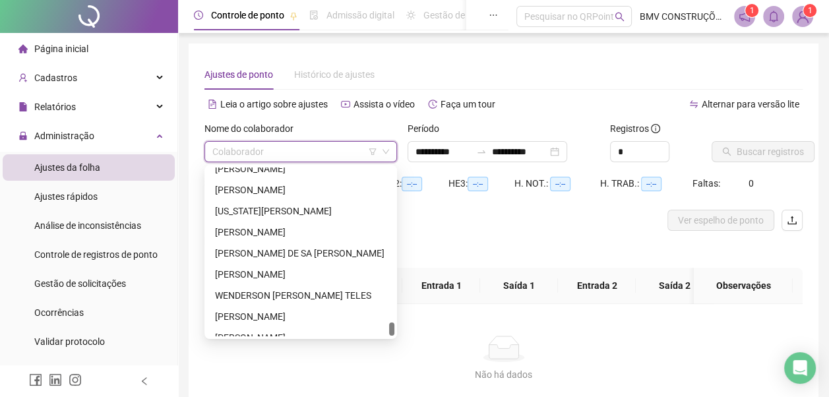
drag, startPoint x: 389, startPoint y: 175, endPoint x: 392, endPoint y: 330, distance: 155.0
click at [392, 330] on div at bounding box center [391, 328] width 5 height 13
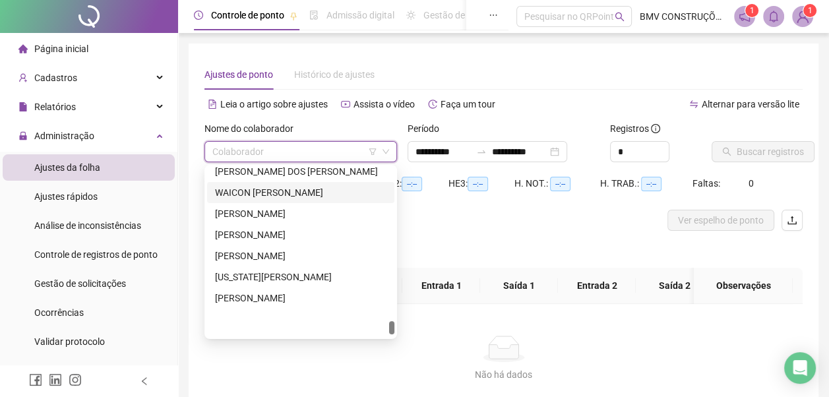
scroll to position [12620, 0]
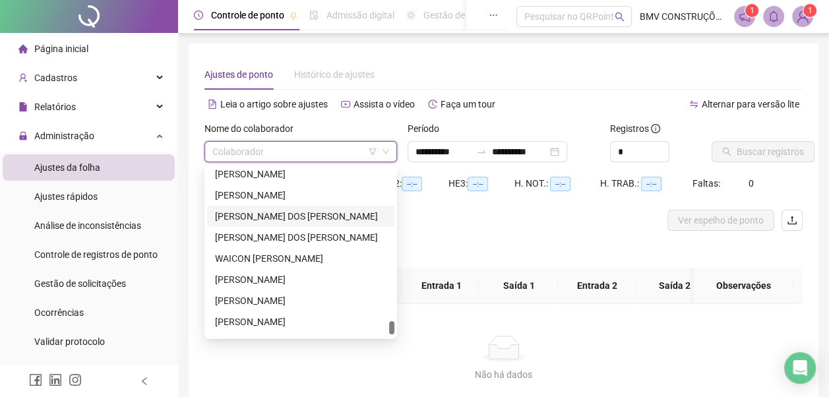
click at [309, 213] on div "[PERSON_NAME] DOS [PERSON_NAME]" at bounding box center [300, 216] width 171 height 15
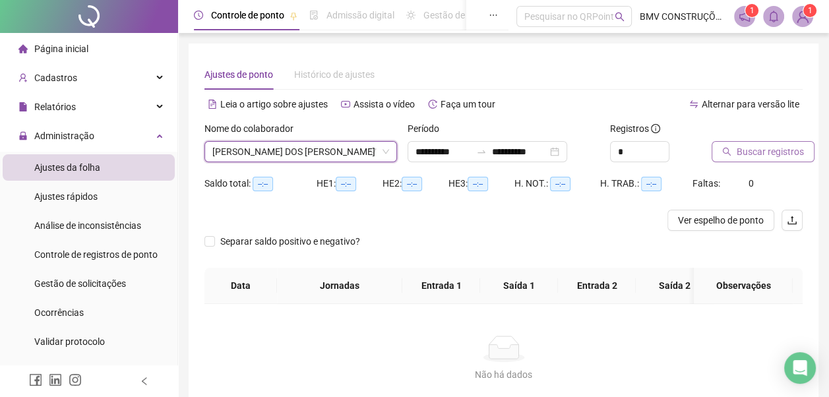
click at [766, 152] on span "Buscar registros" at bounding box center [769, 151] width 67 height 15
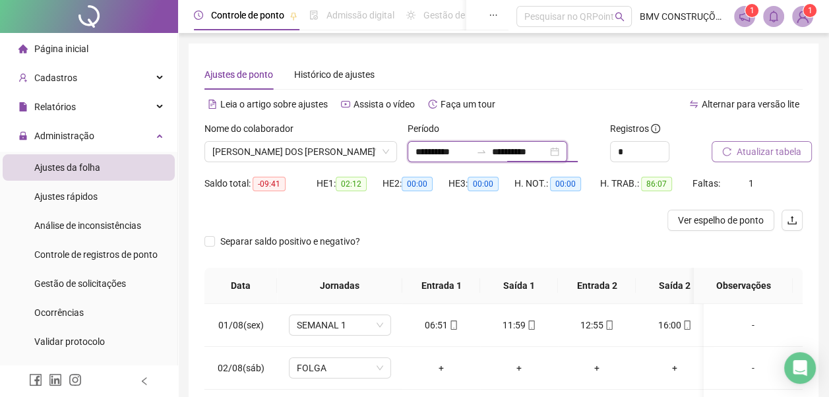
click at [518, 152] on input "**********" at bounding box center [519, 151] width 55 height 15
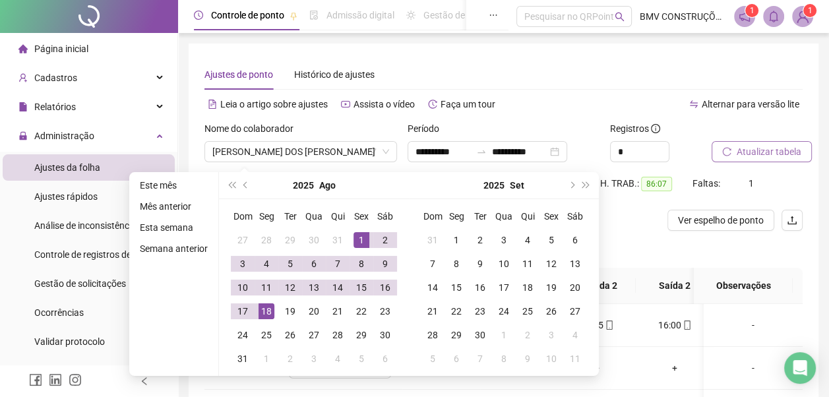
click at [598, 71] on div "Ajustes de ponto Histórico de ajustes" at bounding box center [503, 74] width 598 height 30
type input "**********"
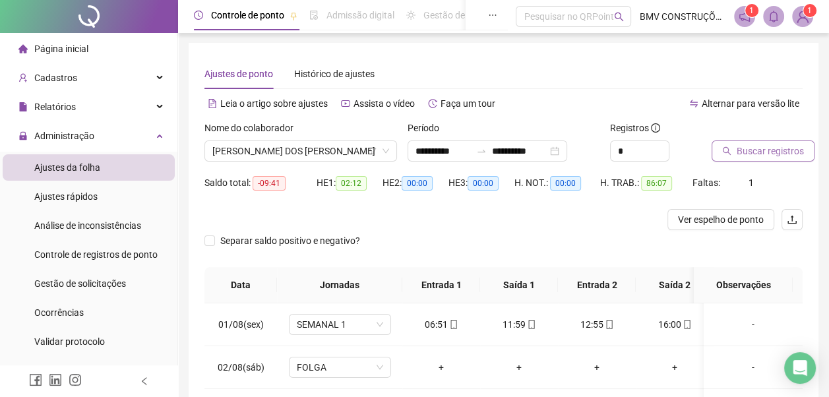
scroll to position [0, 0]
click at [773, 152] on span "Buscar registros" at bounding box center [769, 151] width 67 height 15
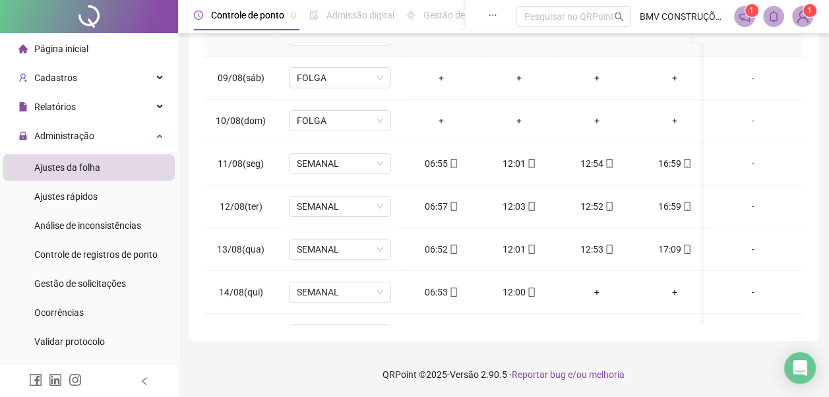
scroll to position [497, 0]
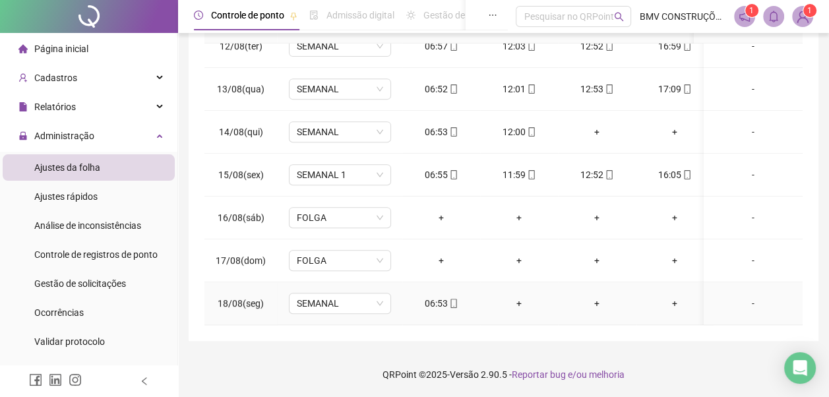
click at [442, 296] on div "06:53" at bounding box center [441, 303] width 57 height 15
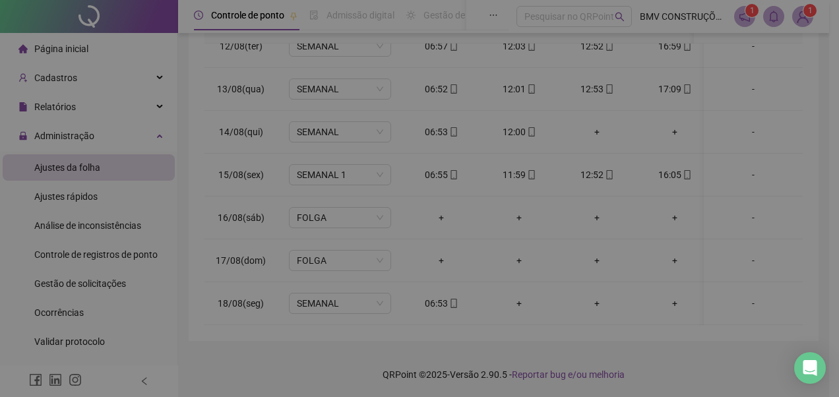
type input "**********"
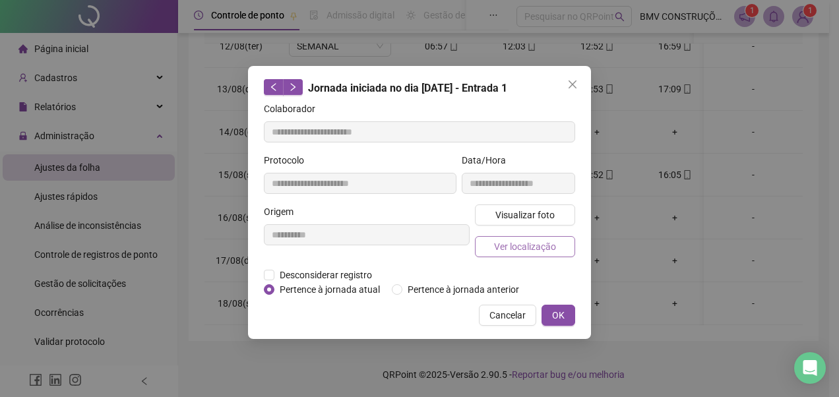
click at [538, 246] on span "Ver localização" at bounding box center [525, 246] width 62 height 15
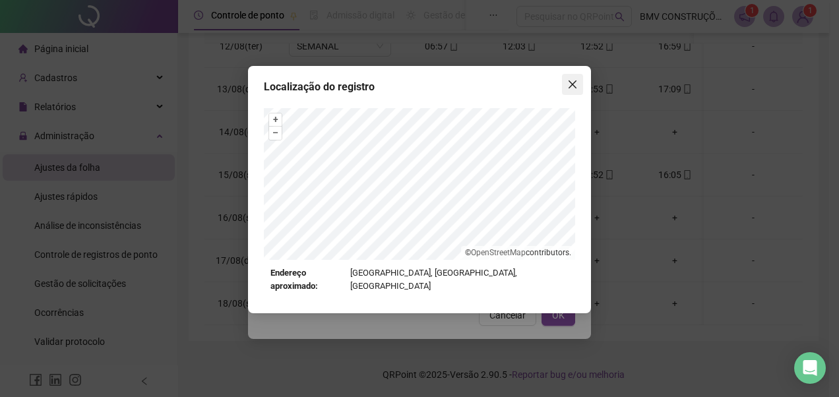
click at [574, 86] on icon "close" at bounding box center [572, 84] width 11 height 11
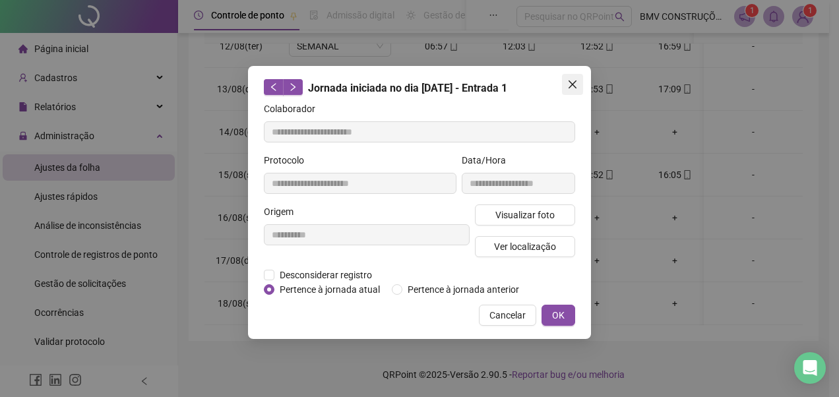
click at [572, 83] on icon "close" at bounding box center [572, 84] width 11 height 11
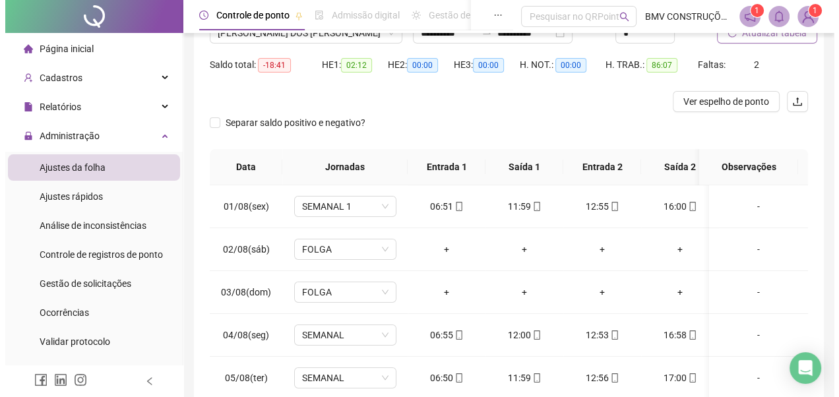
scroll to position [0, 0]
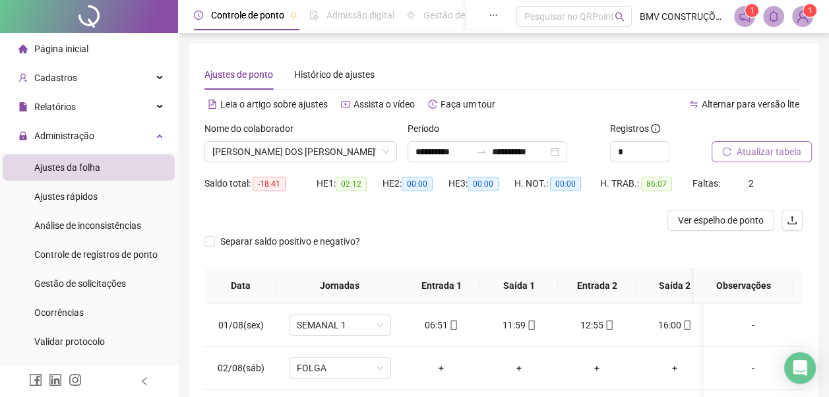
click at [80, 51] on span "Página inicial" at bounding box center [61, 49] width 54 height 11
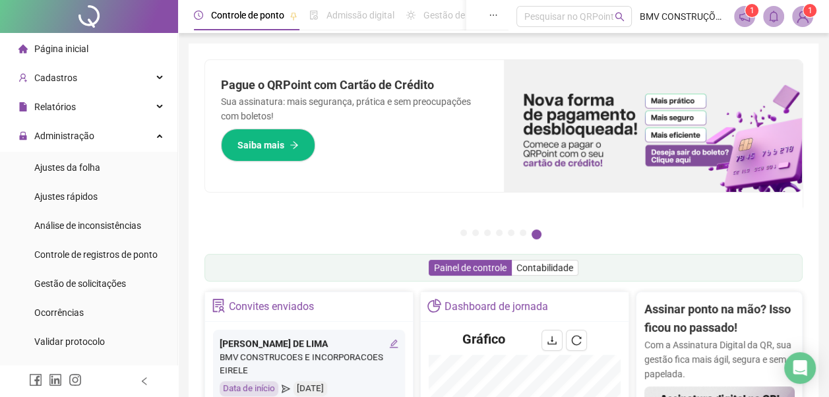
click at [806, 13] on sup "1" at bounding box center [809, 10] width 13 height 13
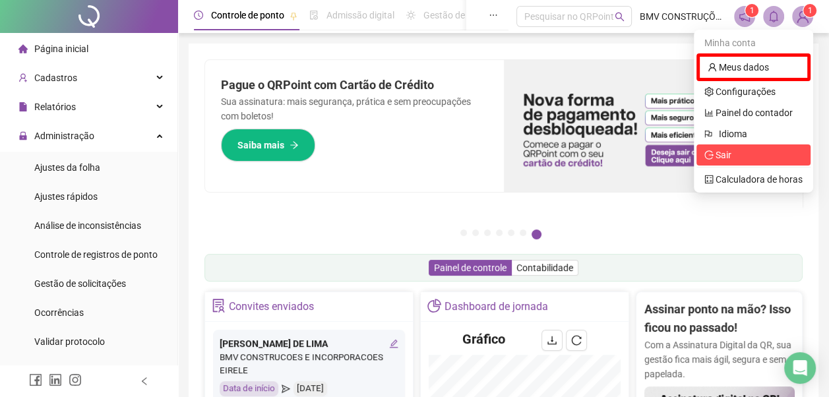
click at [719, 157] on span "Sair" at bounding box center [723, 155] width 16 height 11
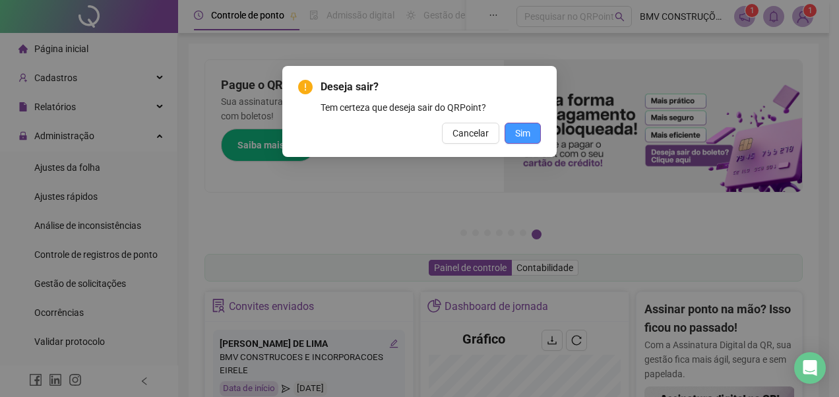
click at [520, 133] on span "Sim" at bounding box center [522, 133] width 15 height 15
